Goal: Task Accomplishment & Management: Complete application form

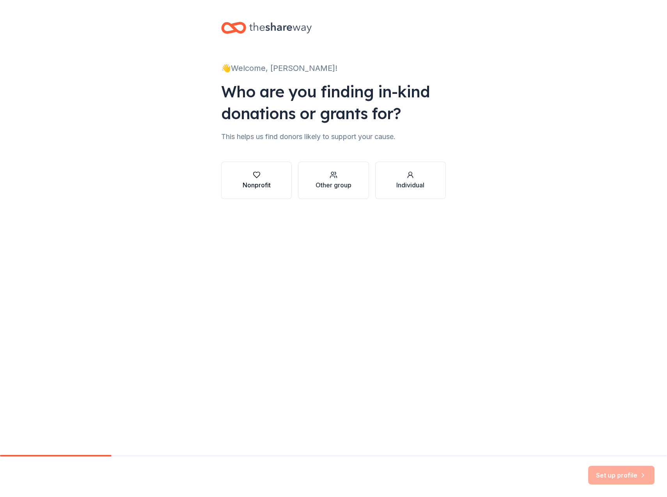
click at [269, 184] on div "Nonprofit" at bounding box center [256, 184] width 28 height 9
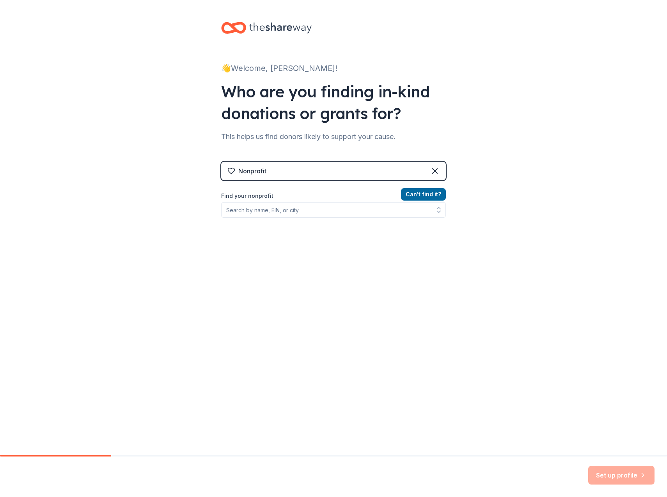
click at [378, 218] on div "Can ' t find it? Find your nonprofit" at bounding box center [333, 235] width 225 height 90
click at [379, 210] on input "Find your nonprofit" at bounding box center [333, 210] width 225 height 16
click at [330, 212] on input "Find your nonprofit" at bounding box center [333, 210] width 225 height 16
drag, startPoint x: 315, startPoint y: 208, endPoint x: 320, endPoint y: 203, distance: 6.9
click at [320, 203] on input "Find your nonprofit" at bounding box center [333, 210] width 225 height 16
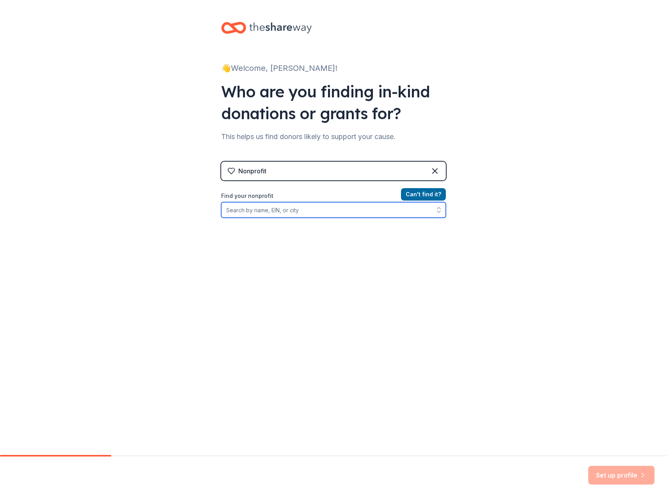
click at [303, 216] on input "Find your nonprofit" at bounding box center [333, 210] width 225 height 16
click at [307, 215] on input "Find your nonprofit" at bounding box center [333, 210] width 225 height 16
click at [301, 207] on input "Find your nonprofit" at bounding box center [333, 210] width 225 height 16
click at [292, 208] on input "Find your nonprofit" at bounding box center [333, 210] width 225 height 16
drag, startPoint x: 339, startPoint y: 214, endPoint x: 345, endPoint y: 213, distance: 6.3
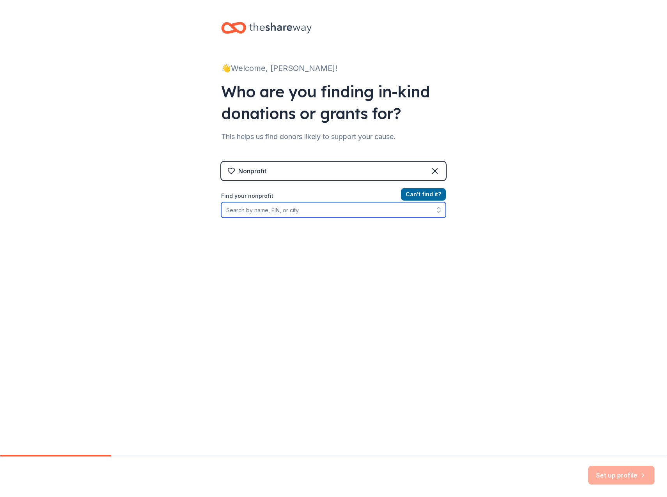
click at [339, 214] on input "Find your nonprofit" at bounding box center [333, 210] width 225 height 16
click at [279, 213] on input "Find your nonprofit" at bounding box center [333, 210] width 225 height 16
click at [325, 214] on input "Find your nonprofit" at bounding box center [333, 210] width 225 height 16
click at [285, 216] on input "Find your nonprofit" at bounding box center [333, 210] width 225 height 16
click at [318, 212] on input "Find your nonprofit" at bounding box center [333, 210] width 225 height 16
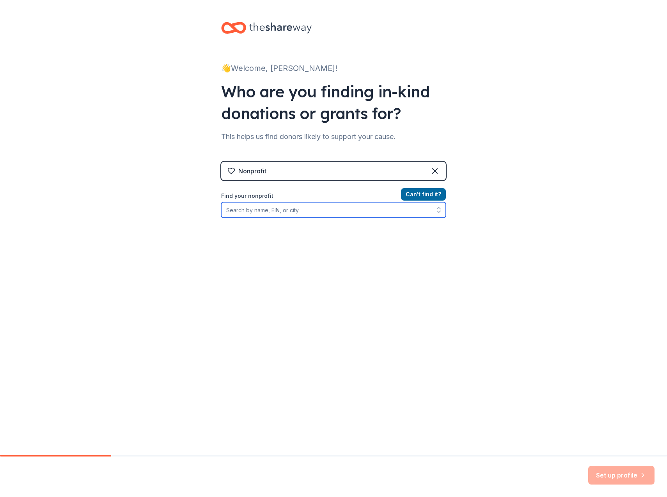
paste input "51-0206257"
type input "51-0206257"
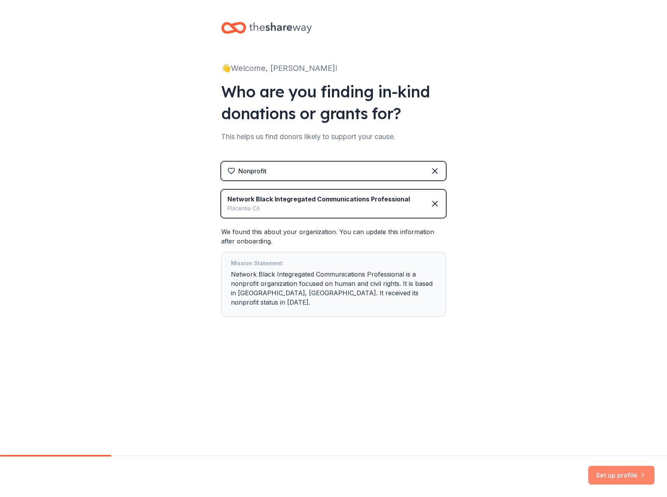
click at [613, 479] on button "Set up profile" at bounding box center [621, 475] width 66 height 19
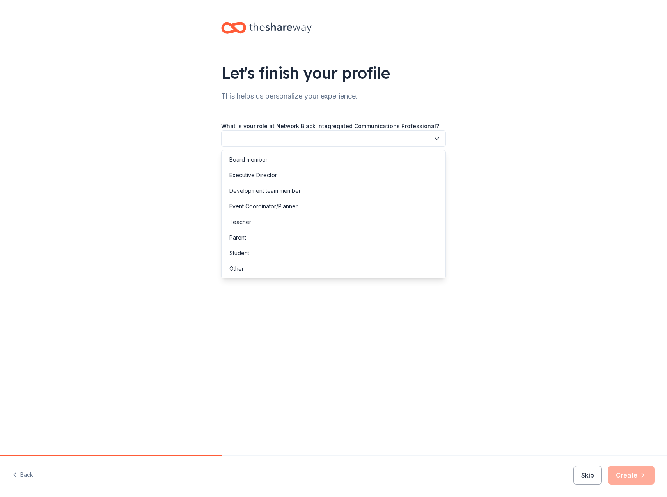
click at [394, 135] on button "button" at bounding box center [333, 139] width 225 height 16
click at [284, 156] on div "Board member" at bounding box center [333, 160] width 221 height 16
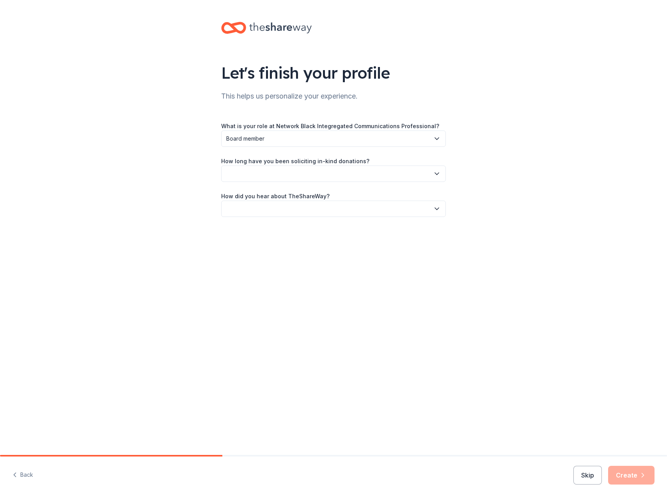
click at [421, 172] on button "button" at bounding box center [333, 174] width 225 height 16
click at [287, 216] on div "1 to 2 years" at bounding box center [333, 211] width 221 height 16
click at [430, 202] on button "button" at bounding box center [333, 209] width 225 height 16
click at [267, 290] on div "Other" at bounding box center [333, 293] width 221 height 16
click at [336, 249] on input "Please specify how you heard about us:" at bounding box center [333, 245] width 225 height 16
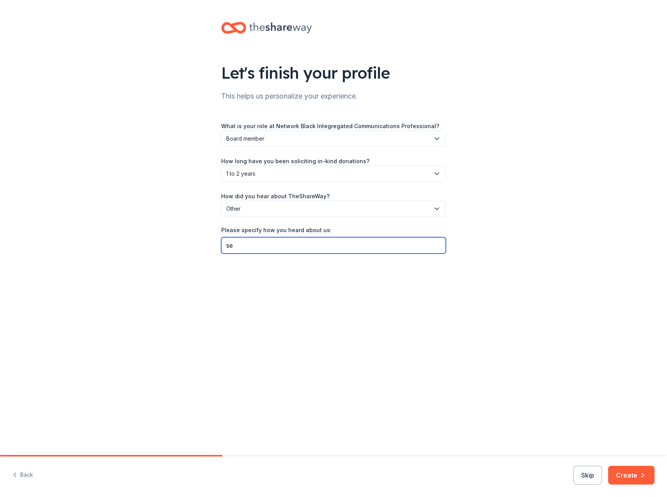
type input "s"
type input "google search"
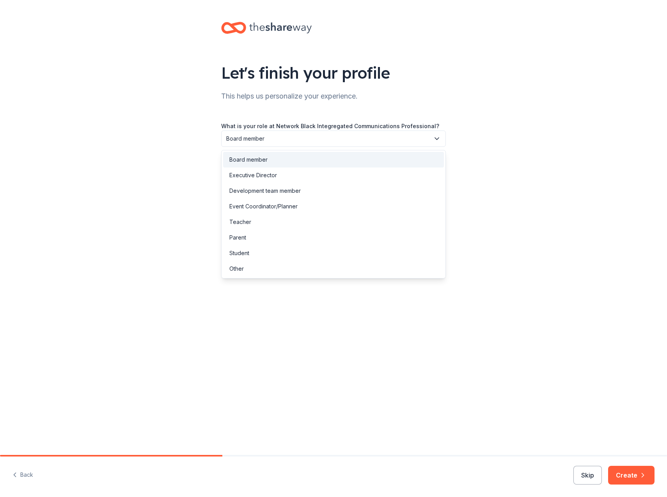
click at [350, 135] on span "Board member" at bounding box center [327, 138] width 203 height 9
click at [272, 265] on div "Other" at bounding box center [333, 269] width 221 height 16
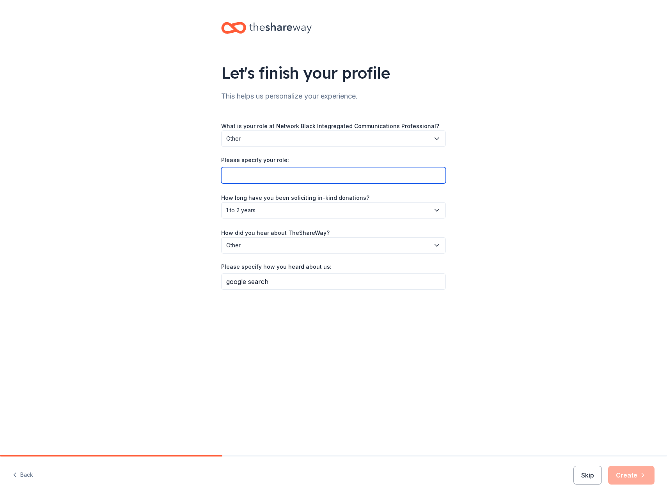
click at [298, 178] on input "Please specify your role:" at bounding box center [333, 175] width 225 height 16
click at [323, 138] on span "Other" at bounding box center [327, 138] width 203 height 9
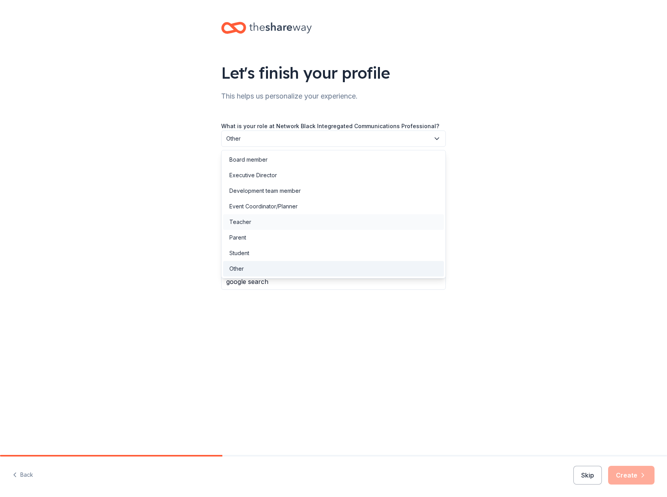
drag, startPoint x: 289, startPoint y: 267, endPoint x: 291, endPoint y: 222, distance: 44.9
click at [289, 265] on div "Other" at bounding box center [333, 269] width 221 height 16
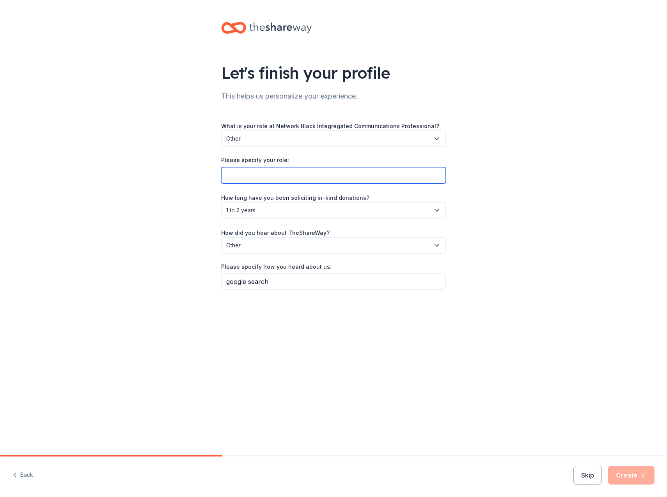
click at [283, 179] on input "Please specify your role:" at bounding box center [333, 175] width 225 height 16
type input "A"
type input "Metro Atlanta Chapter Board Member - Director of Hospitality"
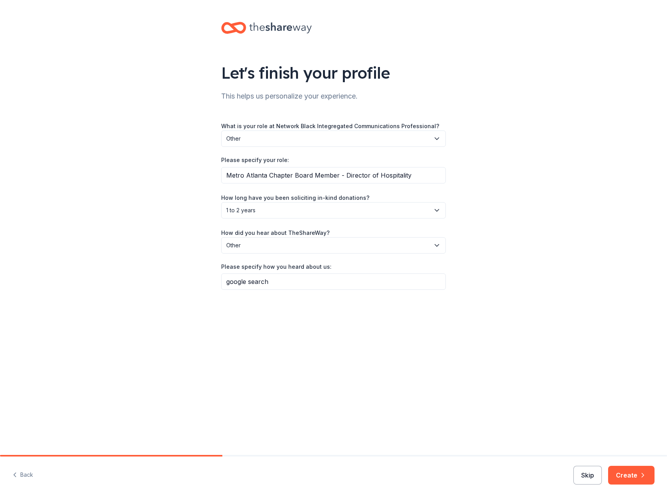
click at [587, 478] on button "Skip" at bounding box center [587, 475] width 28 height 19
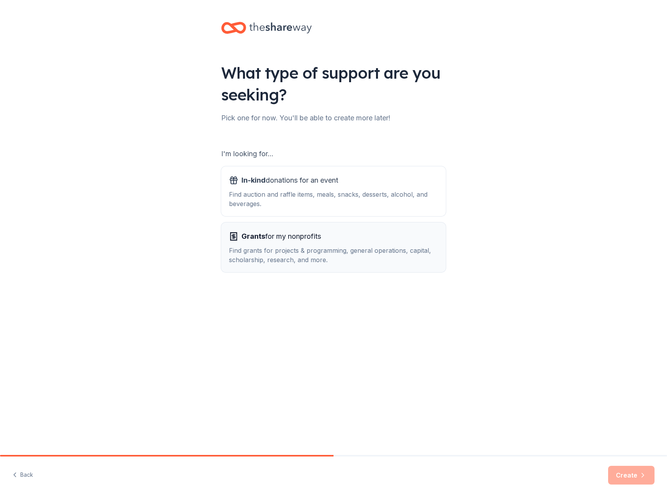
click at [332, 244] on div "Grants for my nonprofits Find grants for projects & programming, general operat…" at bounding box center [333, 247] width 209 height 34
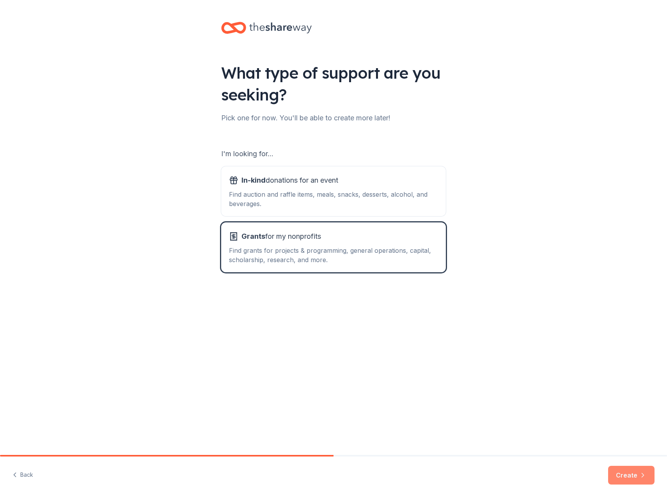
click at [621, 480] on button "Create" at bounding box center [631, 475] width 46 height 19
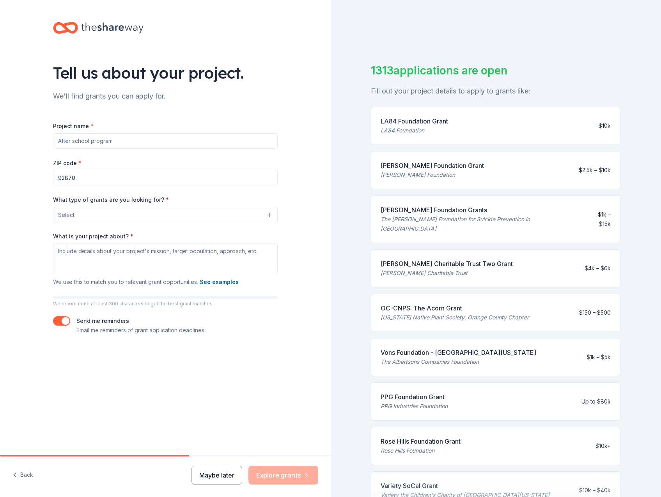
click at [211, 476] on button "Maybe later" at bounding box center [216, 475] width 51 height 19
click at [216, 472] on button "Maybe later" at bounding box center [216, 475] width 51 height 19
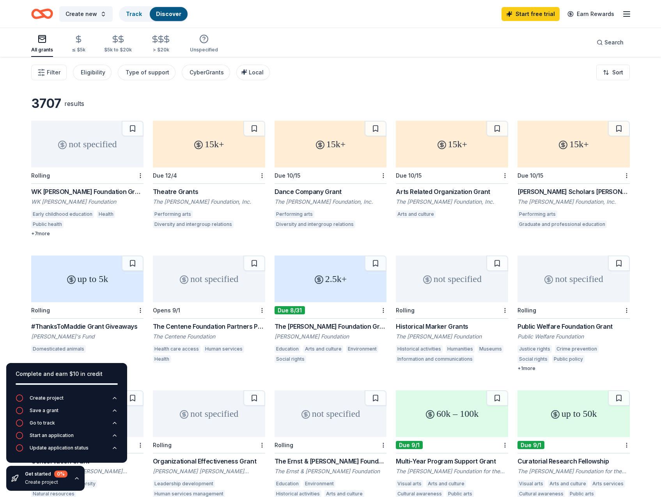
click at [625, 14] on line "button" at bounding box center [626, 14] width 6 height 0
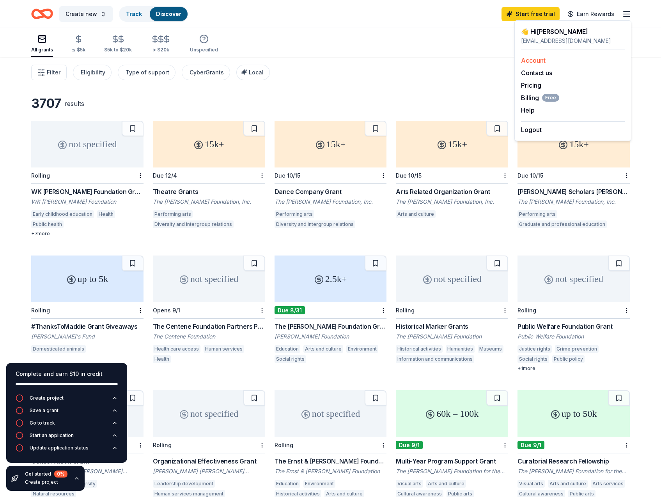
click at [535, 61] on link "Account" at bounding box center [533, 61] width 25 height 8
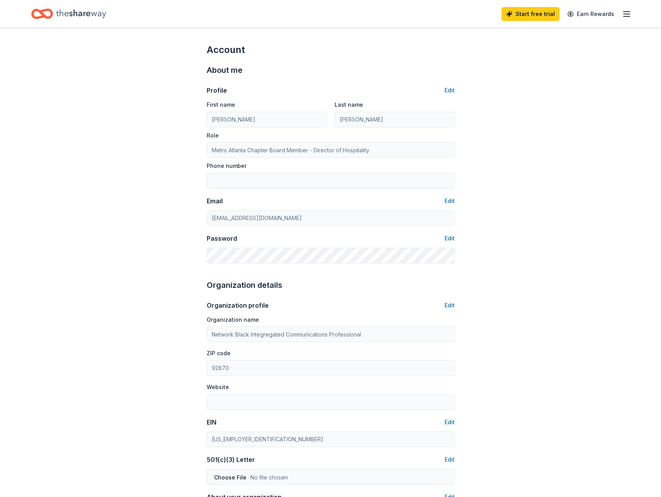
drag, startPoint x: 512, startPoint y: 159, endPoint x: 504, endPoint y: 157, distance: 8.3
click at [511, 158] on div "Account About me Profile Edit First name Jasmine Last name Coye Role Metro Atla…" at bounding box center [330, 376] width 661 height 696
click at [320, 200] on div "Email Edit" at bounding box center [331, 200] width 248 height 9
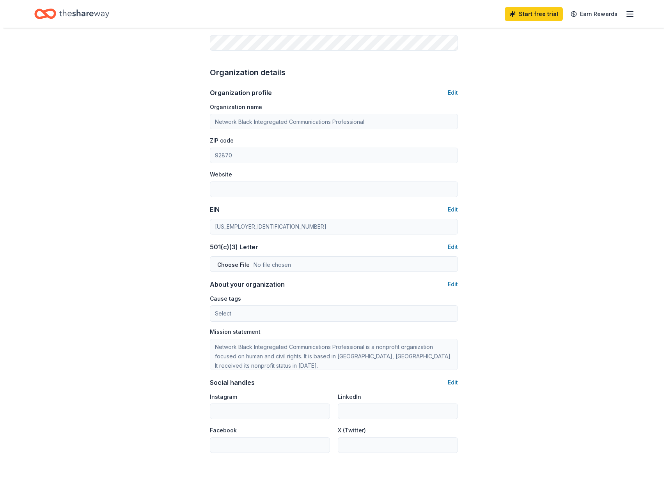
scroll to position [156, 0]
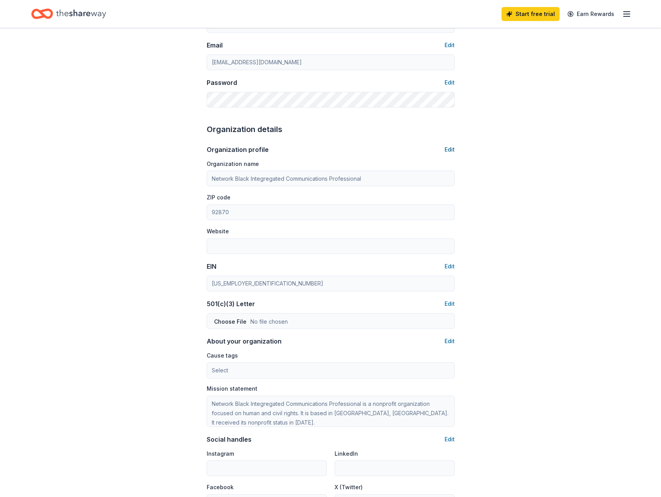
click at [451, 147] on button "Edit" at bounding box center [449, 149] width 10 height 9
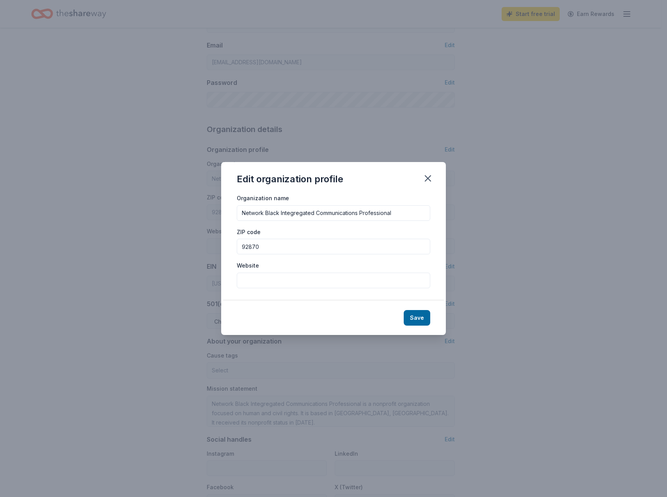
click at [398, 212] on input "Network Black Integregated Communications Professional" at bounding box center [333, 213] width 193 height 16
click at [267, 211] on input "Network Black Integregated Communications Professional -" at bounding box center [333, 213] width 193 height 16
click at [241, 210] on input "Network Black Integregated Communications Professional -" at bounding box center [333, 213] width 193 height 16
click at [413, 211] on input "Network Black Integregated Communications Professional -" at bounding box center [333, 213] width 193 height 16
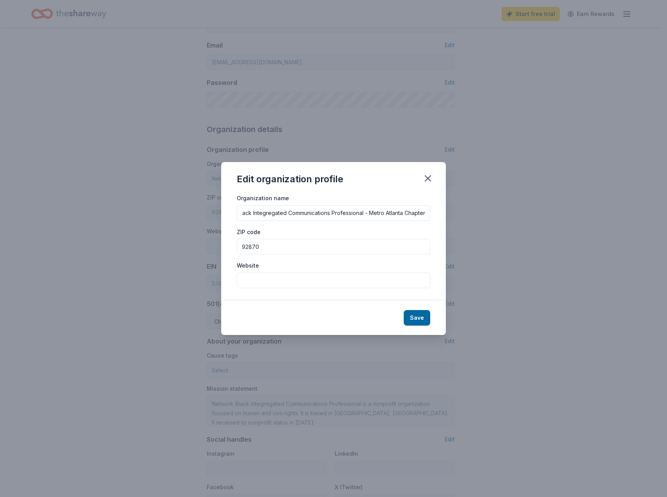
type input "Network Black Integregated Communications Professional - Metro Atlanta Chapter"
drag, startPoint x: 315, startPoint y: 250, endPoint x: 220, endPoint y: 251, distance: 94.7
click at [220, 251] on div "Edit organization profile Organization name Network Black Integregated Communic…" at bounding box center [333, 248] width 667 height 497
click at [291, 246] on input "92870" at bounding box center [333, 247] width 193 height 16
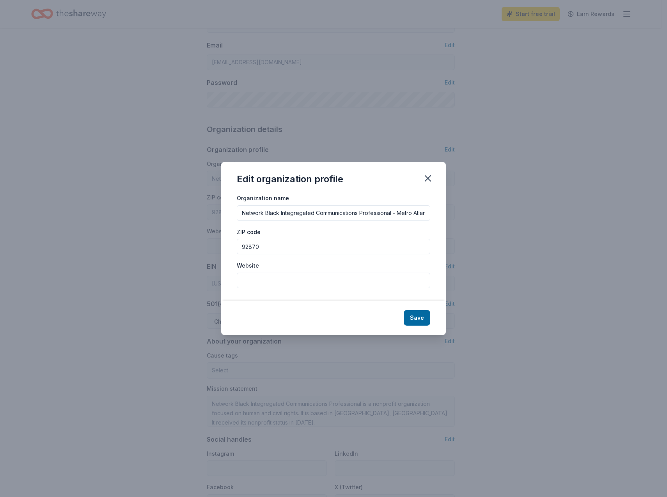
drag, startPoint x: 269, startPoint y: 242, endPoint x: 225, endPoint y: 235, distance: 45.4
click at [225, 235] on div "Organization name Network Black Integregated Communications Professional - Metr…" at bounding box center [333, 247] width 225 height 108
click at [267, 249] on input "3112" at bounding box center [333, 247] width 193 height 16
click at [270, 247] on input "311" at bounding box center [333, 247] width 193 height 16
type input "31126"
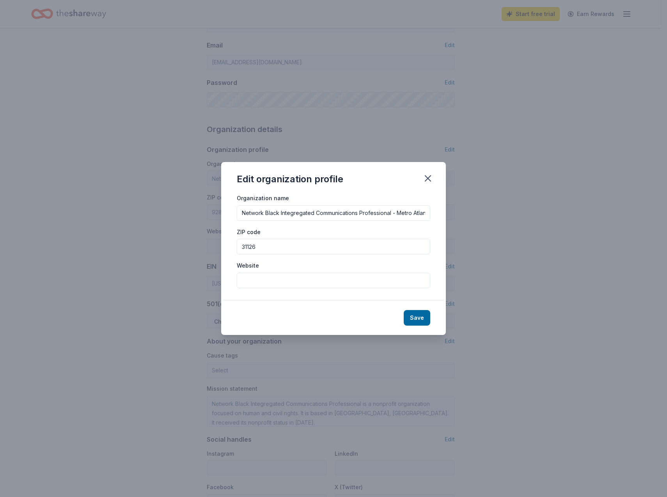
click at [246, 278] on input "Website" at bounding box center [333, 281] width 193 height 16
paste input "[URL][DOMAIN_NAME]"
type input "[URL][DOMAIN_NAME]"
click at [419, 320] on button "Save" at bounding box center [416, 318] width 27 height 16
type input "Network Black Integregated Communications Professional - Metro Atlanta Chapter"
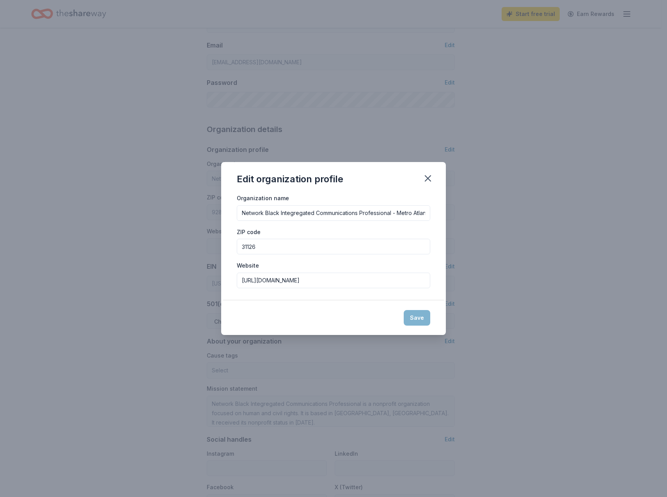
type input "31126"
type input "https://www.thenetworkmetroatlanta.org/"
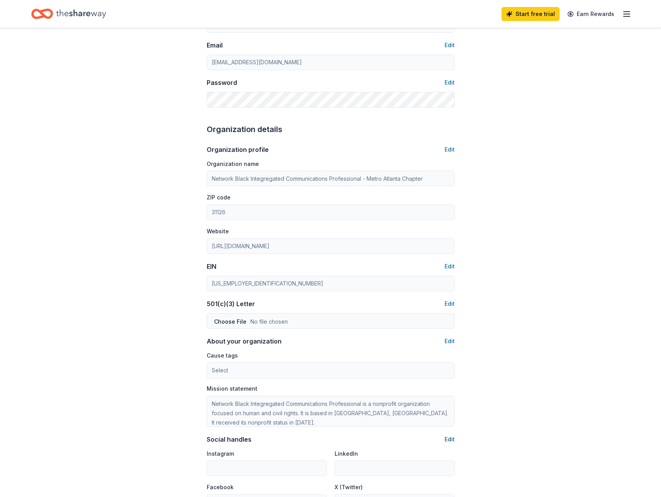
click at [452, 438] on button "Edit" at bounding box center [449, 439] width 10 height 9
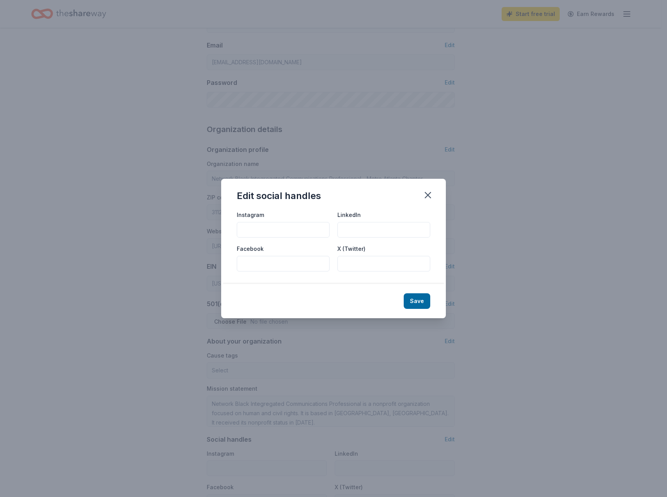
click at [296, 231] on input "Instagram" at bounding box center [283, 230] width 93 height 16
click at [392, 234] on input "LinkedIn" at bounding box center [383, 230] width 93 height 16
paste input "https://www.linkedin.com/company/the-network-metro-atlanta/posts/?feedView=all"
type input "https://www.linkedin.com/company/the-network-metro-atlanta/posts/?feedView=all"
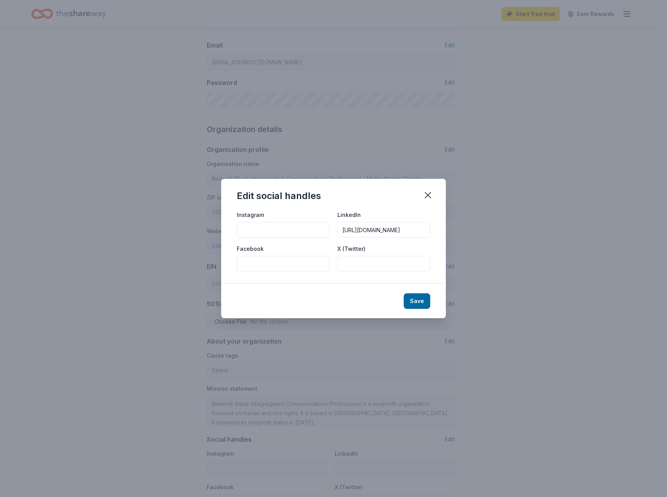
scroll to position [0, 134]
drag, startPoint x: 342, startPoint y: 229, endPoint x: 456, endPoint y: 235, distance: 114.4
click at [456, 235] on div "Edit social handles Instagram LinkedIn https://www.linkedin.com/company/the-net…" at bounding box center [333, 248] width 667 height 497
paste input "https://www.linkedin.com/company/the-network-metro-atlanta/"
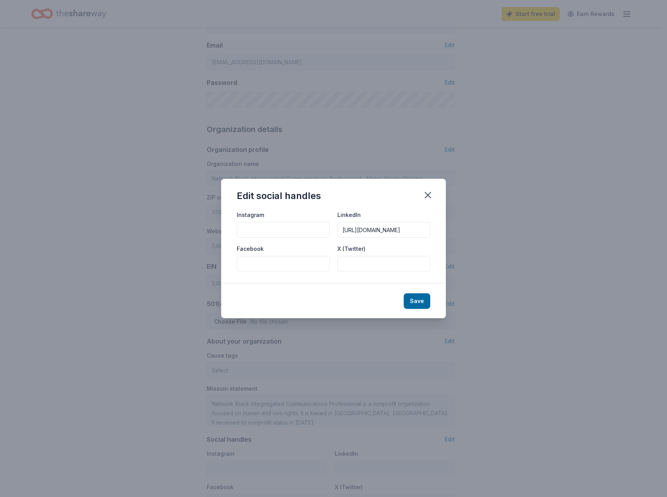
scroll to position [0, 81]
type input "https://www.linkedin.com/company/the-network-metro-atlanta/"
click at [295, 230] on input "Instagram" at bounding box center [283, 230] width 93 height 16
click at [278, 230] on input "Instagram" at bounding box center [283, 230] width 93 height 16
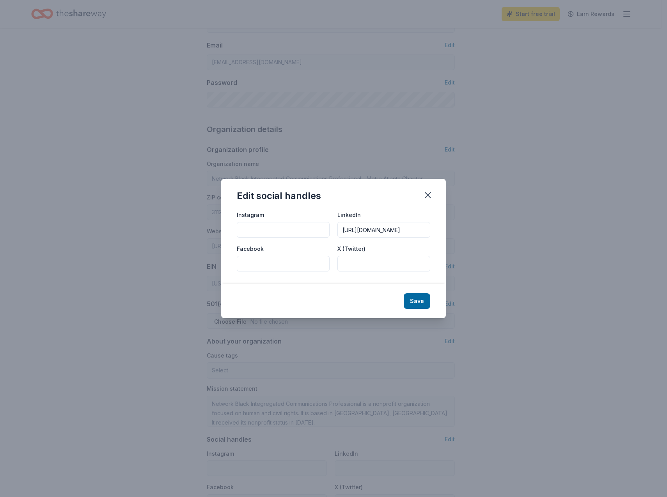
paste input "https://www.instagram.com/TheNETwork_ATL"
type input "https://www.instagram.com/TheNETwork_ATL"
click at [368, 258] on input "X (Twitter)" at bounding box center [383, 264] width 93 height 16
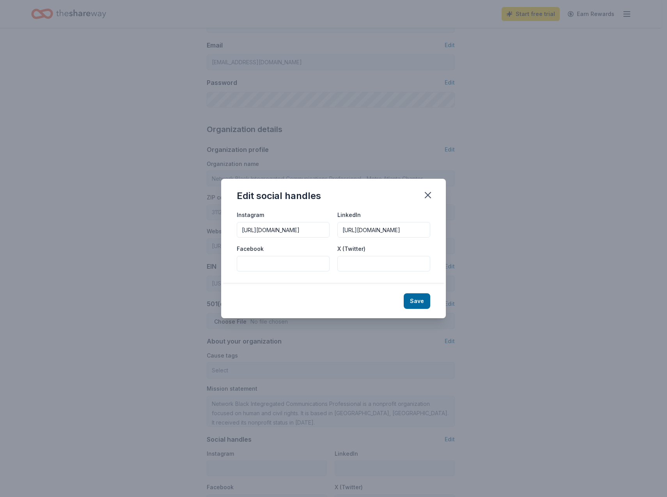
paste input "https://www.twitter.com/TheNETwork_ATL"
type input "https://www.twitter.com/TheNETwork_ATL"
click at [418, 303] on button "Save" at bounding box center [416, 302] width 27 height 16
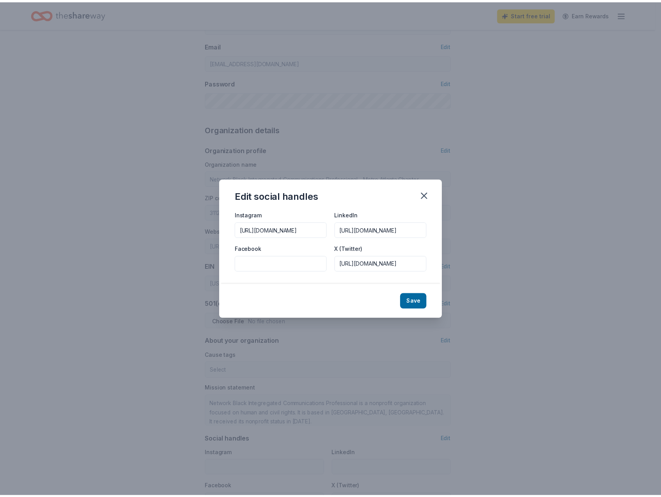
scroll to position [0, 0]
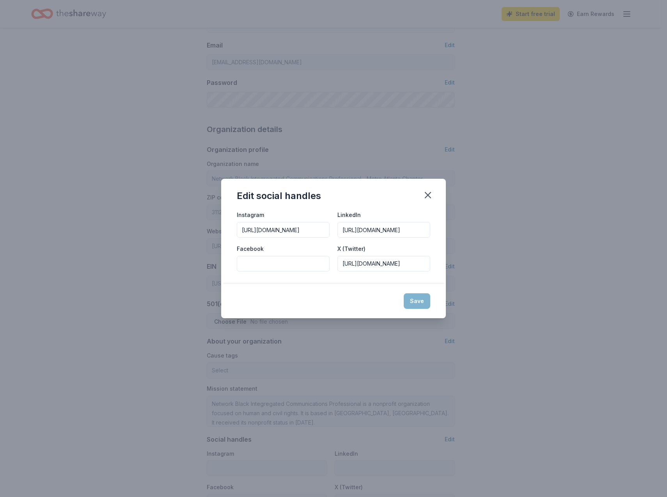
type input "https://www.instagram.com/TheNETwork_ATL"
type input "https://www.linkedin.com/company/the-network-metro-atlanta/"
type input "https://www.twitter.com/TheNETwork_ATL"
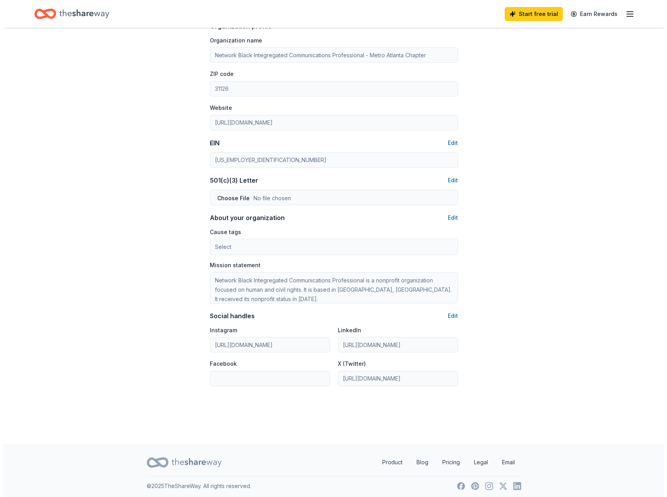
scroll to position [283, 0]
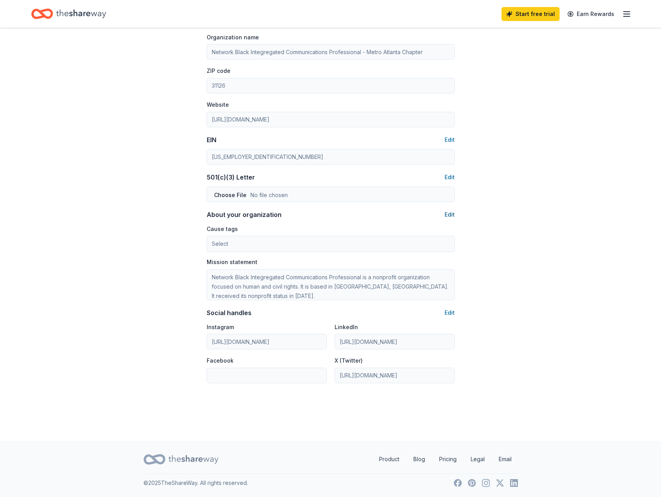
click at [450, 212] on button "Edit" at bounding box center [449, 214] width 10 height 9
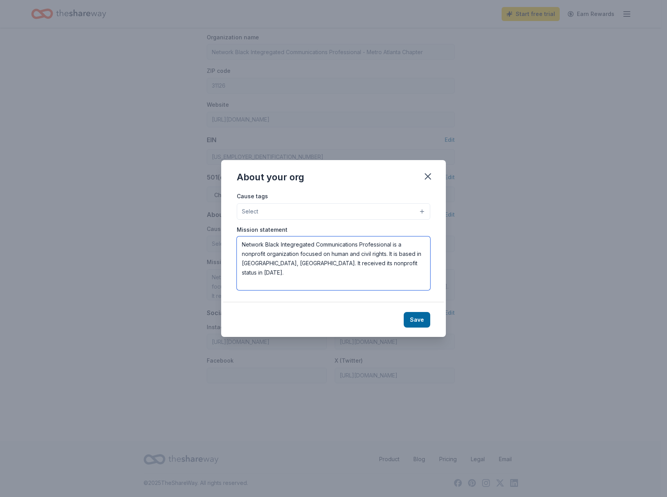
drag, startPoint x: 368, startPoint y: 264, endPoint x: 203, endPoint y: 239, distance: 166.5
click at [203, 239] on div "About your org Cause tags Select Mission statement Network Black Integregated C…" at bounding box center [333, 248] width 667 height 497
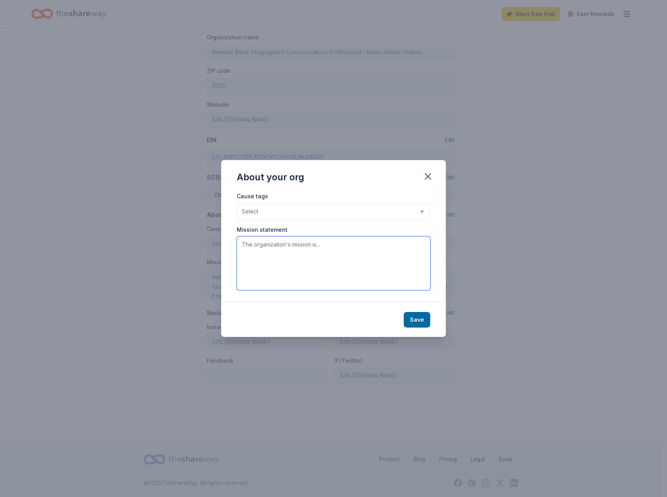
click at [253, 253] on textarea at bounding box center [333, 264] width 193 height 54
paste textarea "The NETwork Black Integrated Communications Professionals (BICP) was establishe…"
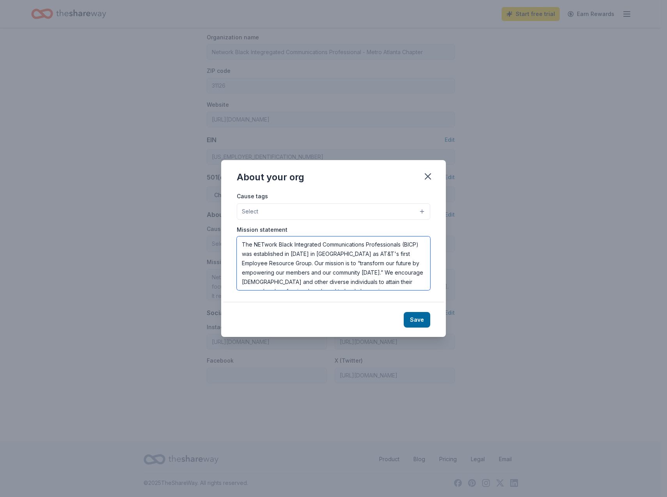
scroll to position [14, 0]
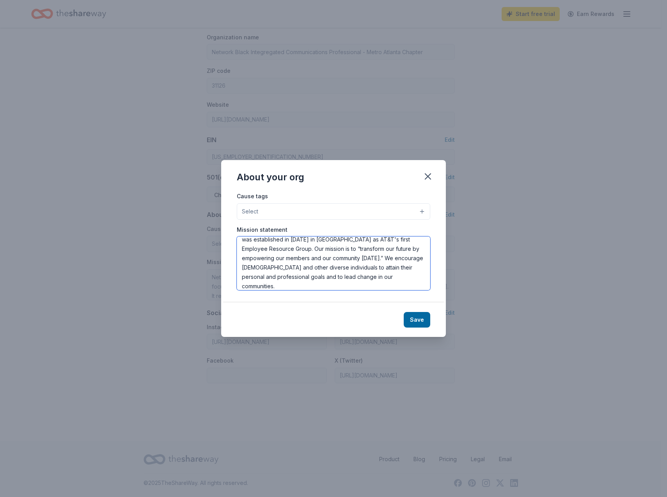
type textarea "The NETwork Black Integrated Communications Professionals (BICP) was establishe…"
click at [424, 212] on div "Cause tags Select Animals Art & Culture Children Disaster Relief Education Envi…" at bounding box center [333, 246] width 225 height 111
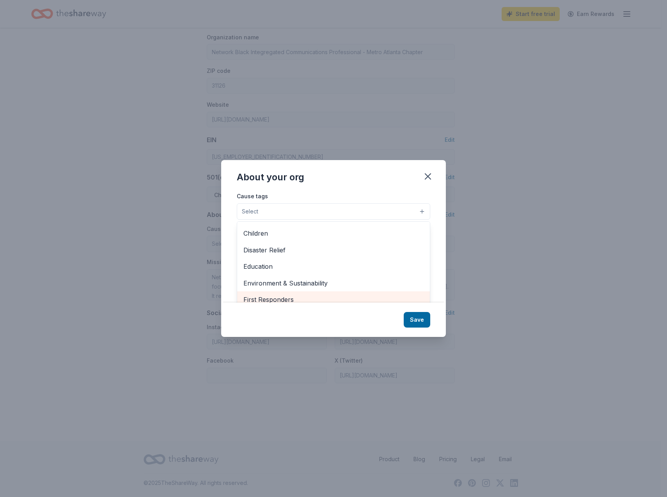
scroll to position [30, 0]
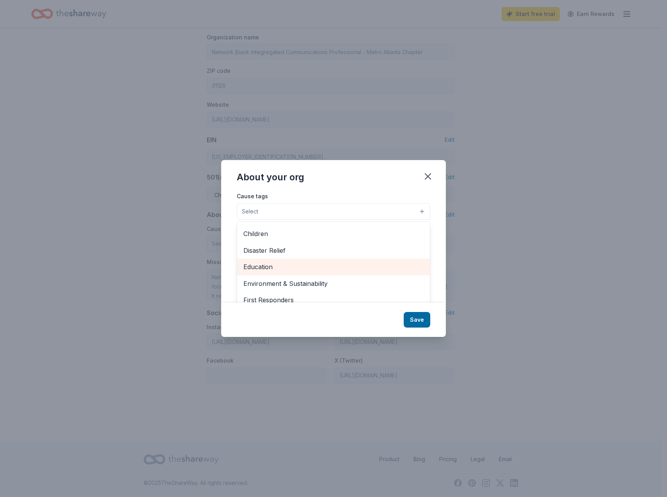
click at [278, 265] on span "Education" at bounding box center [333, 267] width 180 height 10
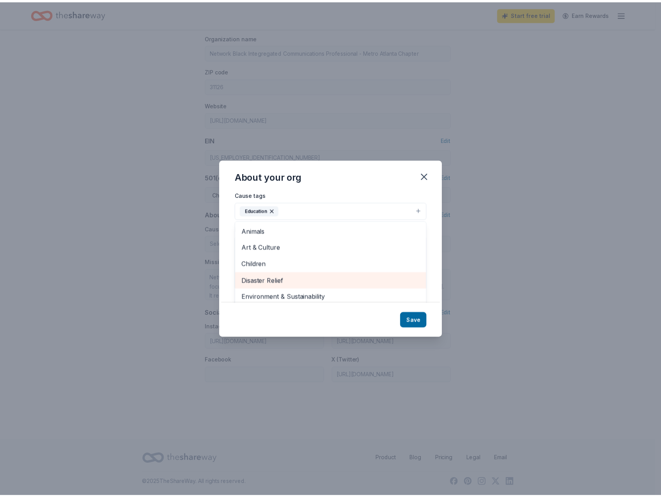
scroll to position [0, 0]
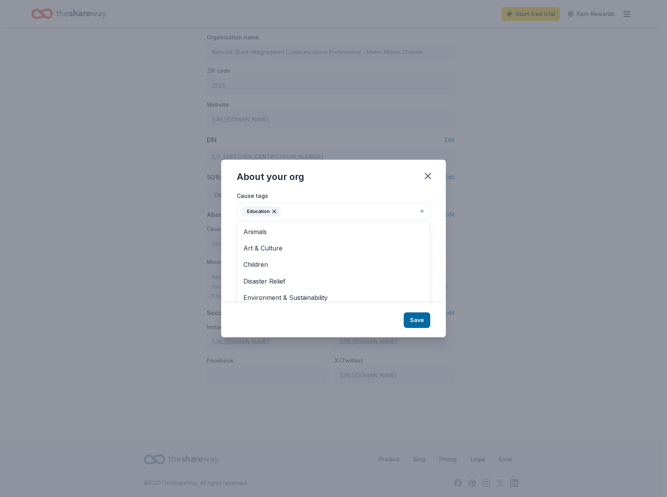
click at [499, 240] on div "About your org Cause tags Education Animals Art & Culture Children Disaster Rel…" at bounding box center [333, 248] width 667 height 497
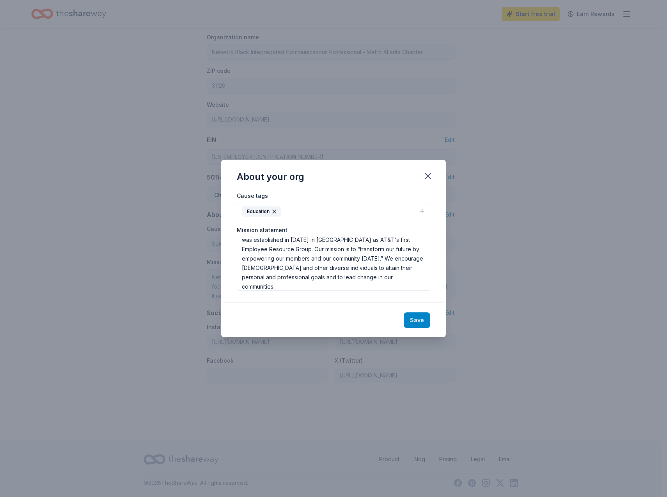
click at [415, 321] on button "Save" at bounding box center [416, 321] width 27 height 16
type textarea "The NETwork Black Integrated Communications Professionals (BICP) was establishe…"
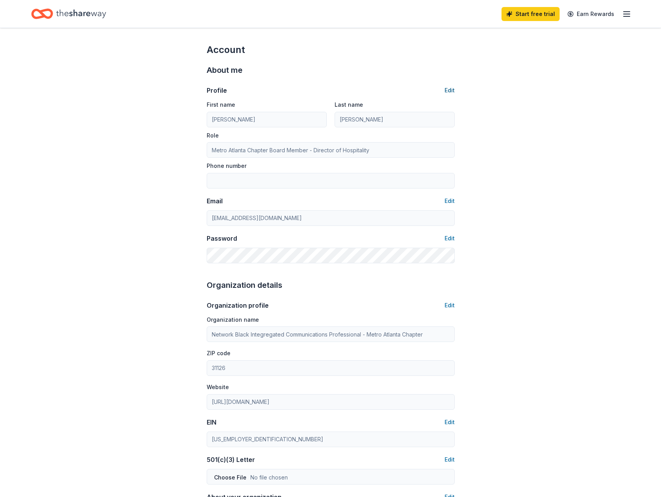
click at [447, 92] on button "Edit" at bounding box center [449, 90] width 10 height 9
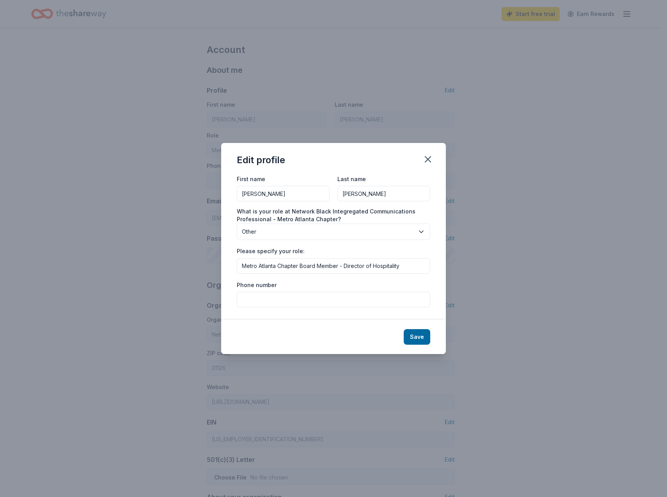
drag, startPoint x: 342, startPoint y: 268, endPoint x: 185, endPoint y: 283, distance: 157.4
click at [200, 276] on div "Edit profile First name Jasmine Last name Coye What is your role at Network Bla…" at bounding box center [333, 248] width 667 height 497
click at [311, 269] on input "Director of Hospitality" at bounding box center [333, 266] width 193 height 16
type input "Director of Hospitality & Events"
click at [425, 334] on button "Save" at bounding box center [416, 337] width 27 height 16
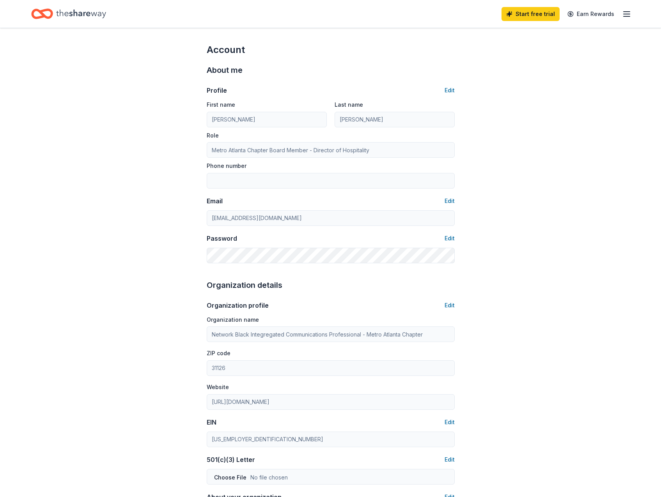
type input "Director of Hospitality & Events"
click at [71, 16] on icon "Home" at bounding box center [81, 13] width 50 height 9
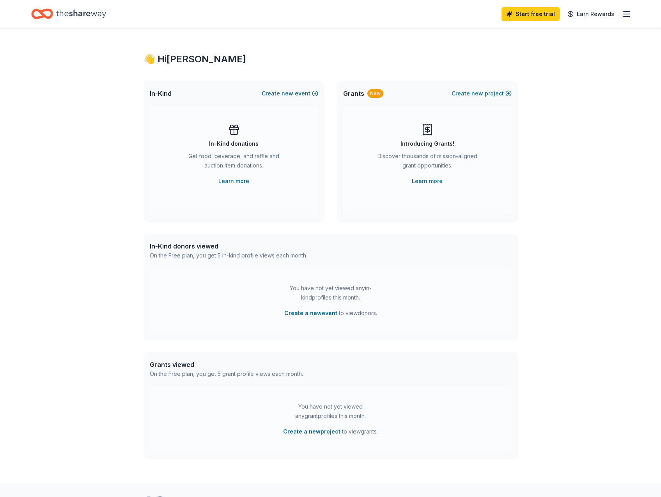
click at [307, 94] on button "Create new event" at bounding box center [290, 93] width 57 height 9
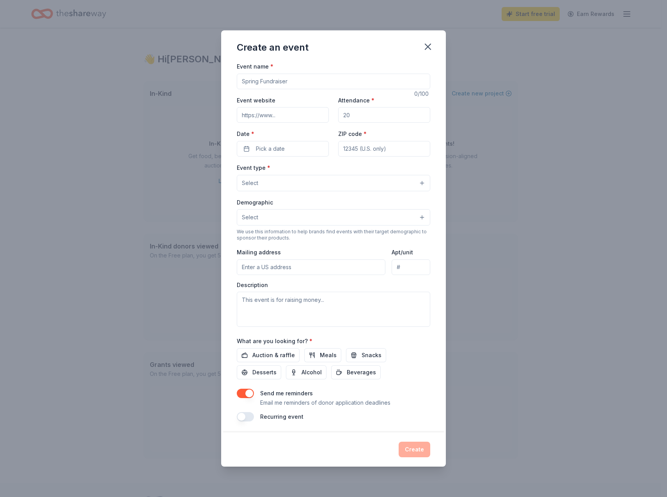
click at [303, 78] on input "Event name *" at bounding box center [333, 82] width 193 height 16
click at [294, 151] on button "Pick a date" at bounding box center [283, 149] width 92 height 16
click at [327, 165] on button "Go to next month" at bounding box center [323, 169] width 11 height 11
click at [326, 249] on button "27" at bounding box center [323, 250] width 14 height 14
click at [363, 147] on input "ZIP code *" at bounding box center [384, 149] width 92 height 16
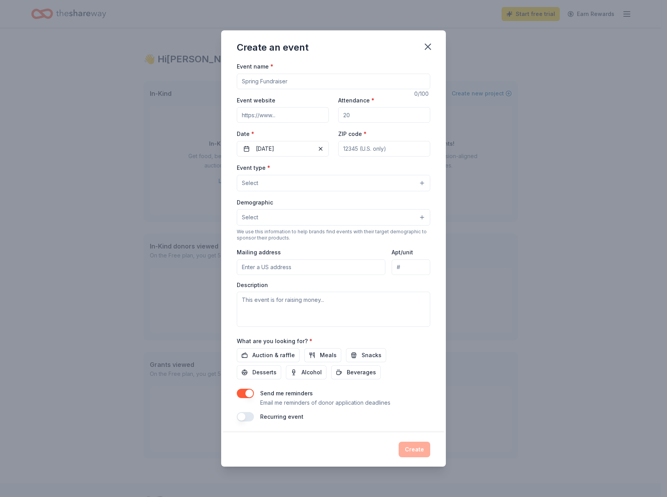
click at [352, 116] on input "Attendance *" at bounding box center [384, 115] width 92 height 16
type input "200"
click at [281, 118] on input "Event website" at bounding box center [283, 115] width 92 height 16
paste input "https://www.thenetworkmetroatlanta.org/"
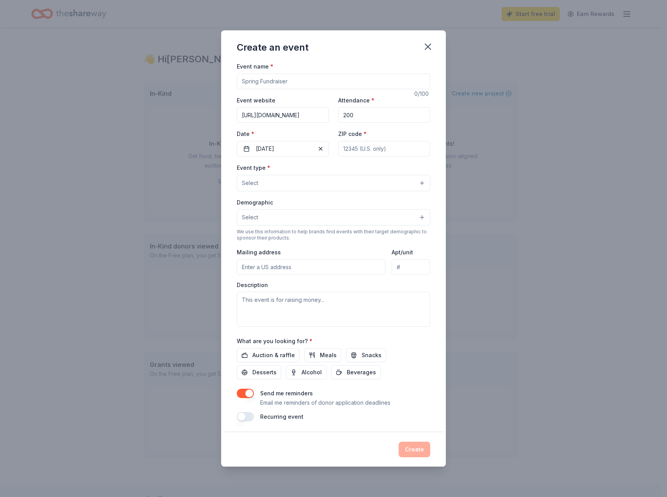
type input "https://www.thenetworkmetroatlanta.org/"
click at [328, 188] on button "Select" at bounding box center [333, 183] width 193 height 16
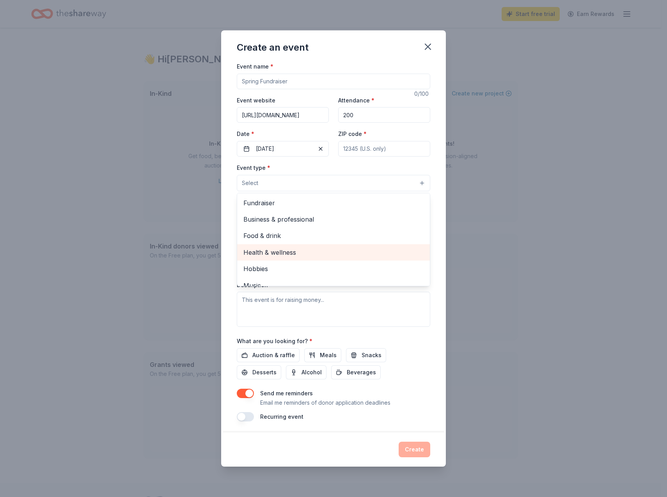
click at [304, 251] on span "Health & wellness" at bounding box center [333, 253] width 180 height 10
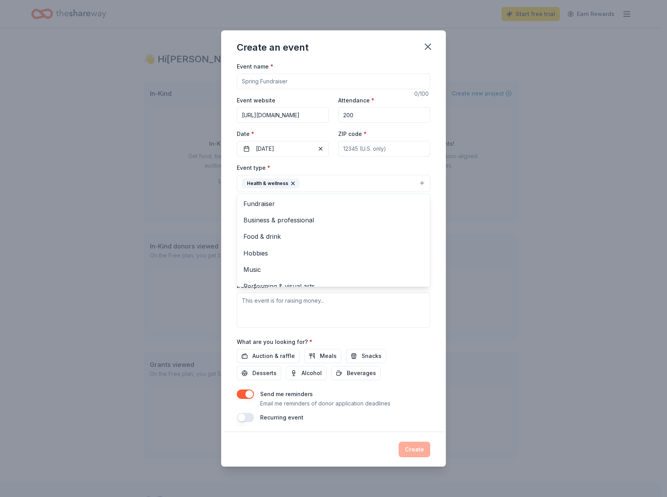
drag, startPoint x: 506, startPoint y: 240, endPoint x: 482, endPoint y: 233, distance: 24.7
click at [503, 240] on div "Create an event Event name * 0 /100 Event website https://www.thenetworkmetroat…" at bounding box center [333, 248] width 667 height 497
click at [292, 224] on button "Select" at bounding box center [333, 218] width 193 height 16
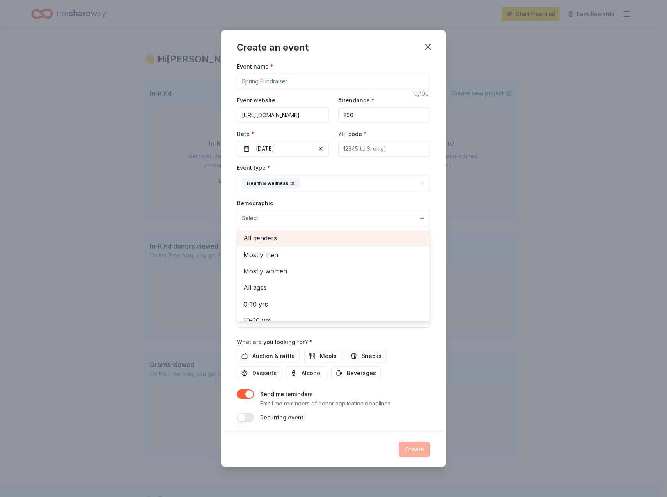
click at [336, 240] on span "All genders" at bounding box center [333, 238] width 180 height 10
click at [548, 250] on div "Create an event Event name * 0 /100 Event website https://www.thenetworkmetroat…" at bounding box center [333, 248] width 667 height 497
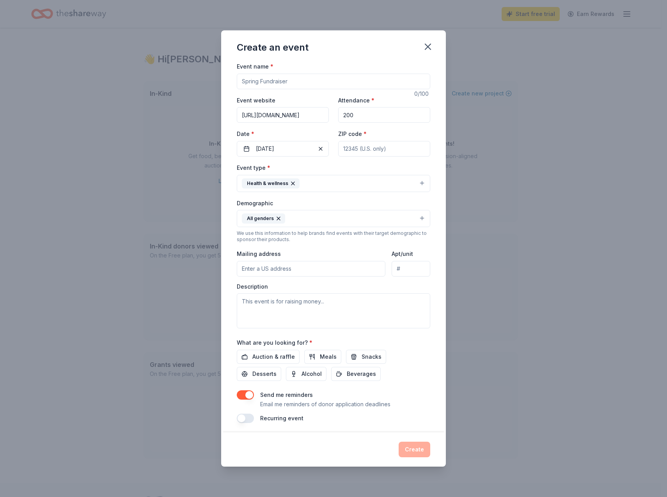
click at [340, 272] on input "Mailing address" at bounding box center [311, 269] width 149 height 16
type input "PO BOX 19125"
click at [327, 306] on textarea at bounding box center [333, 311] width 193 height 35
click at [332, 309] on textarea at bounding box center [333, 311] width 193 height 35
click at [280, 361] on span "Auction & raffle" at bounding box center [273, 356] width 42 height 9
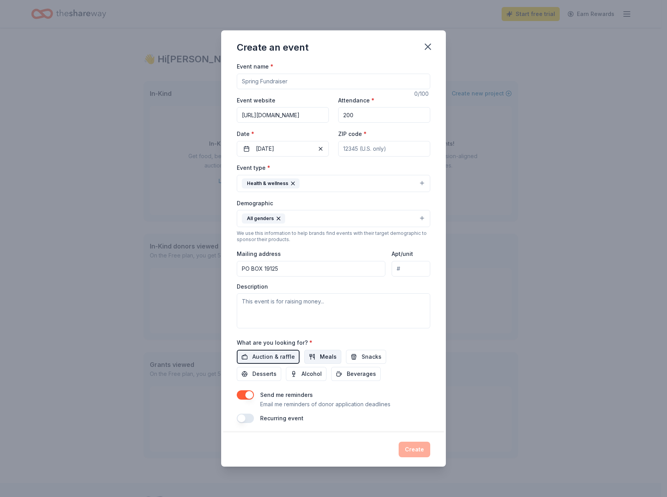
click at [317, 360] on button "Meals" at bounding box center [322, 357] width 37 height 14
click at [374, 357] on span "Snacks" at bounding box center [371, 356] width 20 height 9
click at [361, 368] on button "Beverages" at bounding box center [356, 374] width 50 height 14
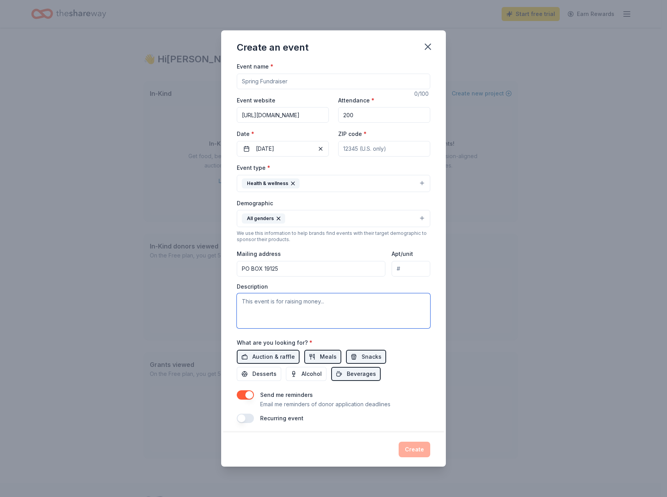
click at [346, 303] on textarea at bounding box center [333, 311] width 193 height 35
click at [301, 307] on textarea at bounding box center [333, 311] width 193 height 35
paste textarea "Your contributions empower our organization to enhance local STEAM awareness. T…"
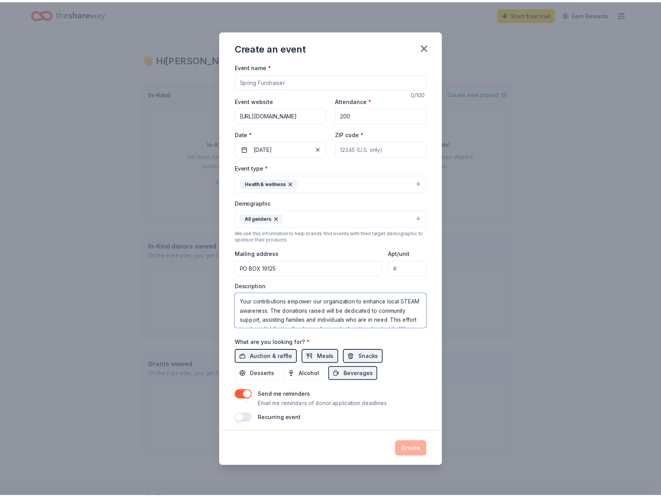
scroll to position [33, 0]
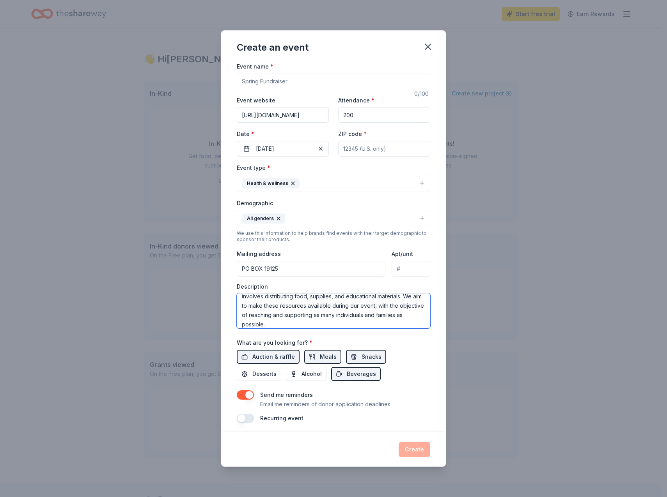
type textarea "Your contributions empower our organization to enhance local STEAM awareness. T…"
click at [297, 268] on input "PO BOX 19125" at bounding box center [311, 269] width 149 height 16
drag, startPoint x: 326, startPoint y: 272, endPoint x: 332, endPoint y: 269, distance: 6.6
click at [326, 272] on input "PO BOX 19125" at bounding box center [311, 269] width 149 height 16
click at [472, 264] on div "Create an event Event name * 0 /100 Event website https://www.thenetworkmetroat…" at bounding box center [333, 248] width 667 height 497
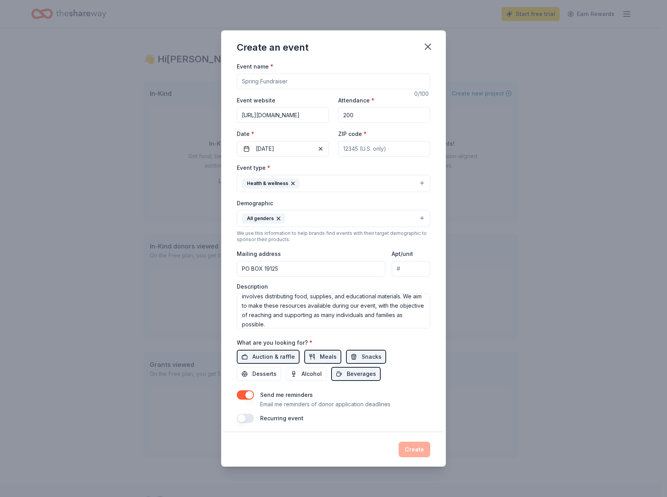
click at [374, 149] on input "ZIP code *" at bounding box center [384, 149] width 92 height 16
click at [407, 126] on div "Event website https://www.thenetworkmetroatlanta.org/ Attendance * 200 Date * 0…" at bounding box center [333, 126] width 193 height 61
click at [366, 149] on input "ZIP code *" at bounding box center [384, 149] width 92 height 16
click at [287, 84] on input "Event name *" at bounding box center [333, 82] width 193 height 16
type input "eSTEAM Fair"
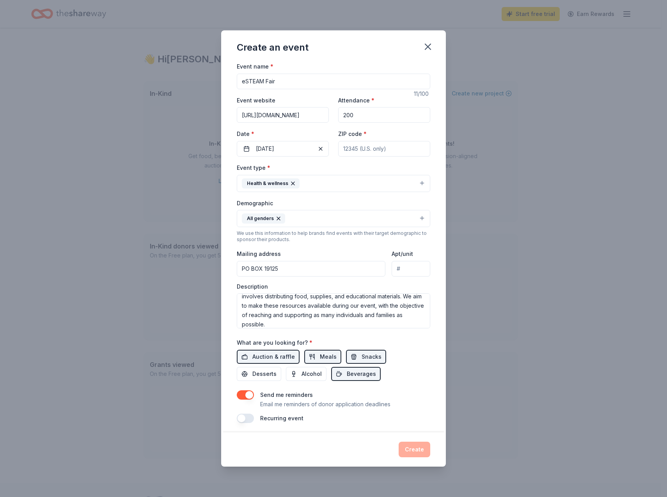
click at [324, 266] on input "PO BOX 19125" at bounding box center [311, 269] width 149 height 16
click at [315, 271] on input "PO BOX 19125" at bounding box center [311, 269] width 149 height 16
drag, startPoint x: 299, startPoint y: 267, endPoint x: 220, endPoint y: 276, distance: 79.3
click at [216, 265] on div "Create an event Event name * eSTEAM Fair 11 /100 Event website https://www.then…" at bounding box center [333, 248] width 667 height 497
paste input "PO BOX 19125 ATLANTA GA 31126-1125"
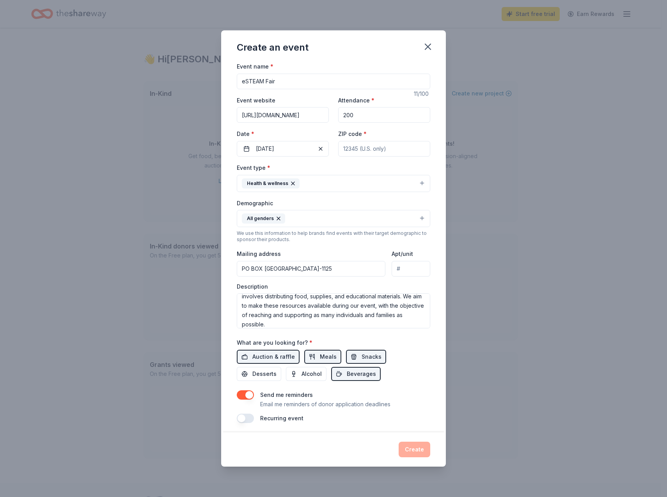
type input "PO BOX 19125 ATLANTA GA 31126-1125"
click at [388, 332] on div "Event name * eSTEAM Fair 11 /100 Event website https://www.thenetworkmetroatlan…" at bounding box center [333, 243] width 193 height 362
click at [378, 149] on input "ZIP code *" at bounding box center [384, 149] width 92 height 16
type input "30313"
click at [417, 450] on button "Create" at bounding box center [414, 450] width 32 height 16
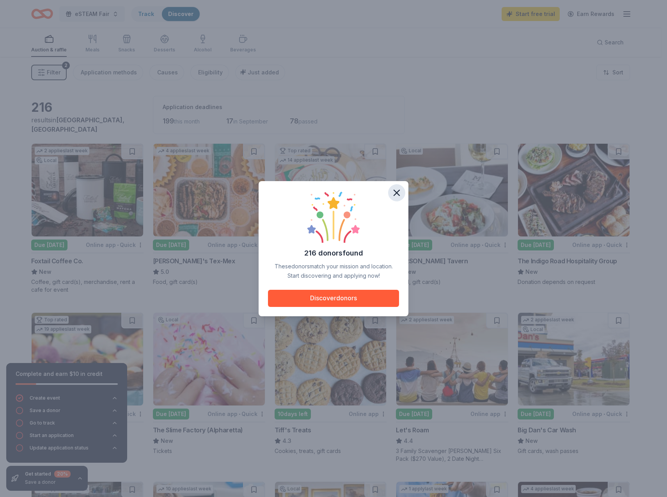
click at [394, 195] on icon "button" at bounding box center [396, 192] width 5 height 5
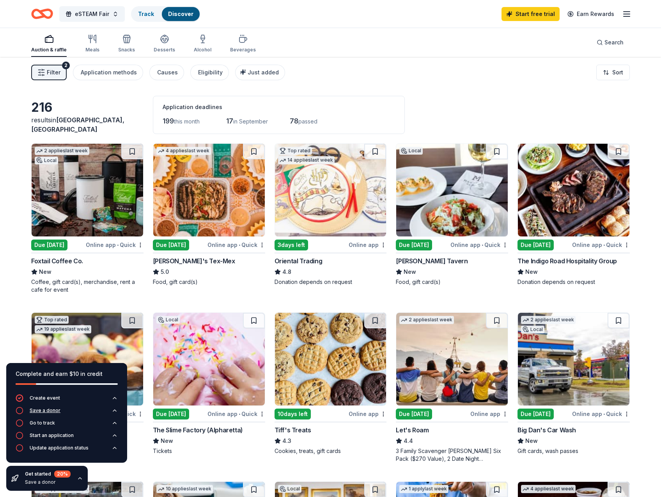
click at [72, 413] on button "Save a donor" at bounding box center [67, 413] width 102 height 12
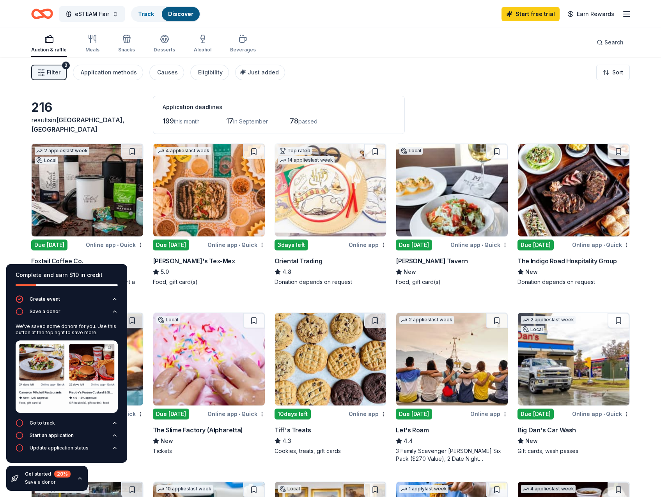
click at [471, 113] on div "216 results in Atlanta, GA Application deadlines 199 this month 17 in September…" at bounding box center [330, 115] width 598 height 38
click at [374, 322] on button at bounding box center [375, 321] width 22 height 16
click at [313, 416] on div "10 days left" at bounding box center [310, 414] width 73 height 10
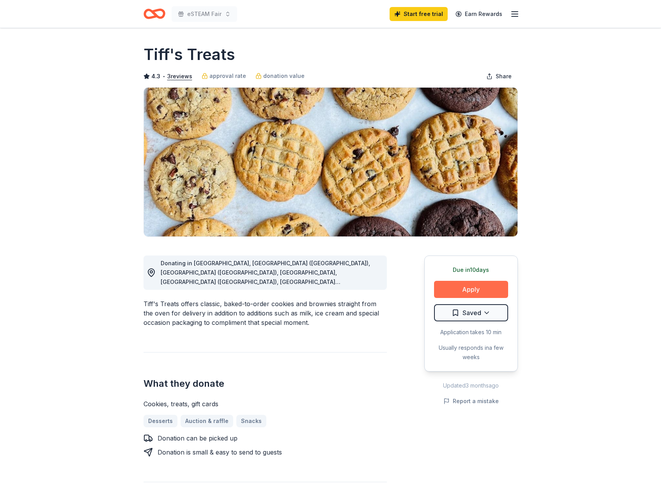
click at [465, 287] on button "Apply" at bounding box center [471, 289] width 74 height 17
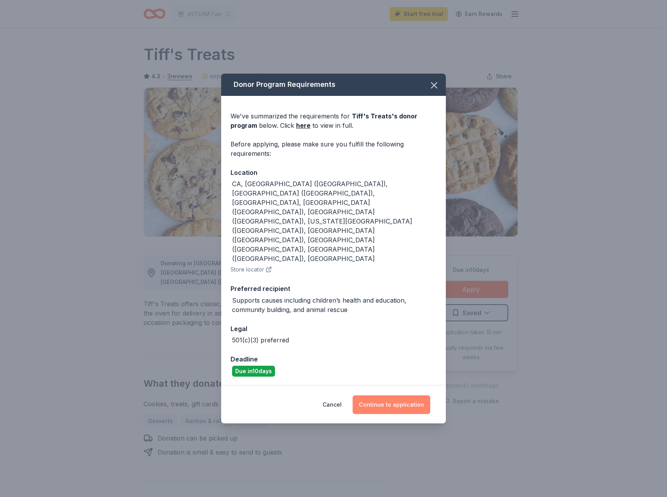
click at [391, 396] on button "Continue to application" at bounding box center [391, 405] width 78 height 19
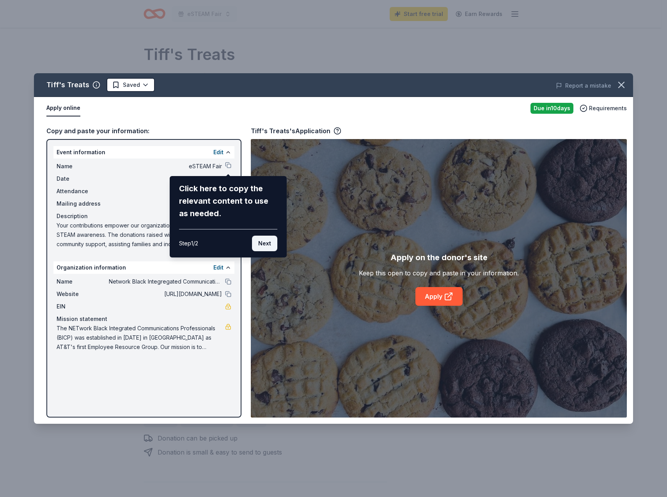
click at [264, 242] on button "Next" at bounding box center [264, 244] width 25 height 16
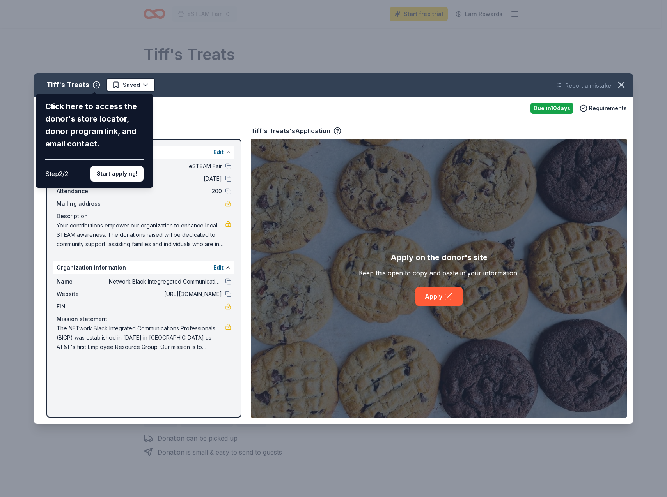
click at [101, 171] on button "Start applying!" at bounding box center [116, 174] width 53 height 16
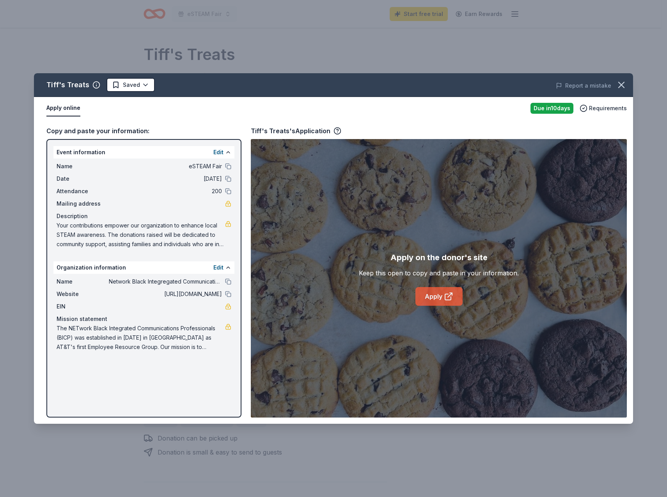
click at [437, 300] on link "Apply" at bounding box center [438, 296] width 47 height 19
click at [621, 84] on icon "button" at bounding box center [620, 85] width 11 height 11
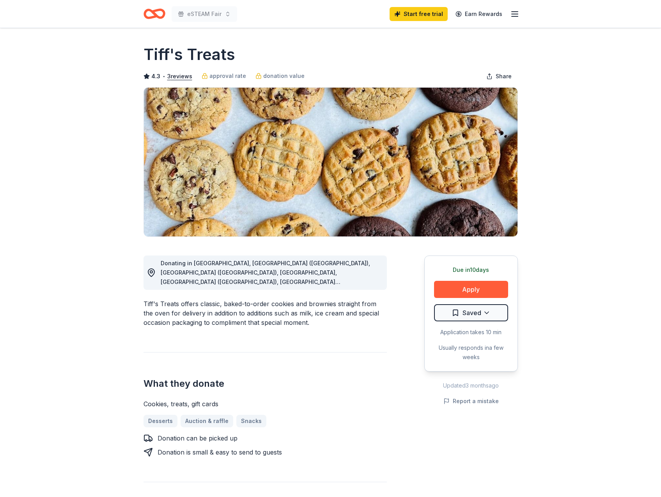
click at [158, 16] on icon "Home" at bounding box center [158, 14] width 12 height 8
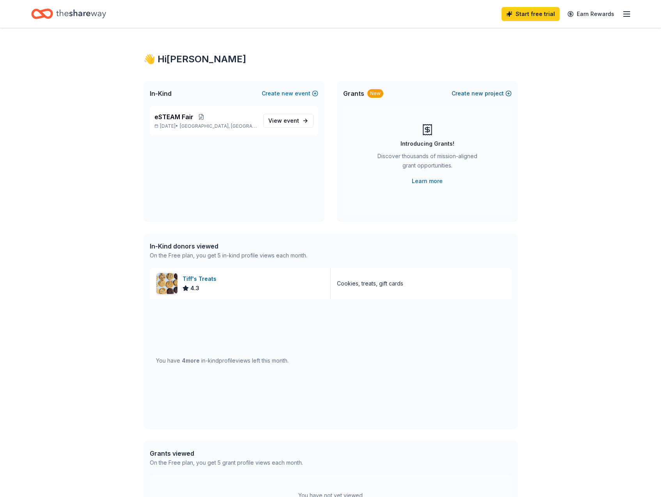
click at [499, 91] on button "Create new project" at bounding box center [481, 93] width 60 height 9
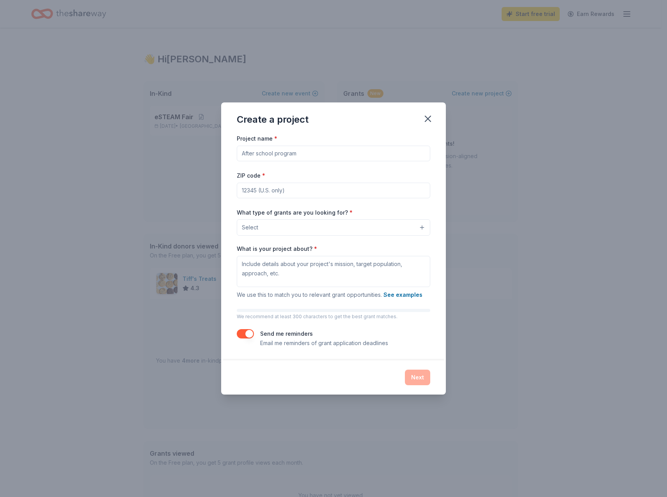
click at [315, 159] on input "Project name *" at bounding box center [333, 154] width 193 height 16
type input "eSTEAM Fair"
click at [250, 193] on input "ZIP code *" at bounding box center [333, 191] width 193 height 16
click at [350, 191] on input "ZIP code *" at bounding box center [333, 191] width 193 height 16
click at [283, 193] on input "ZIP code *" at bounding box center [333, 191] width 193 height 16
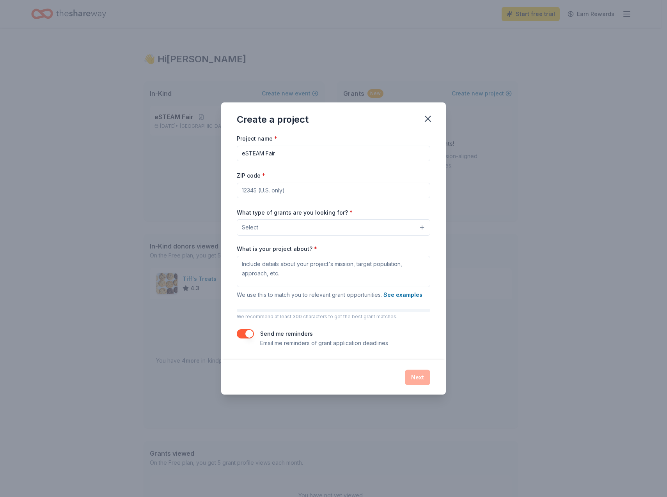
click at [291, 191] on input "ZIP code *" at bounding box center [333, 191] width 193 height 16
type input "30313"
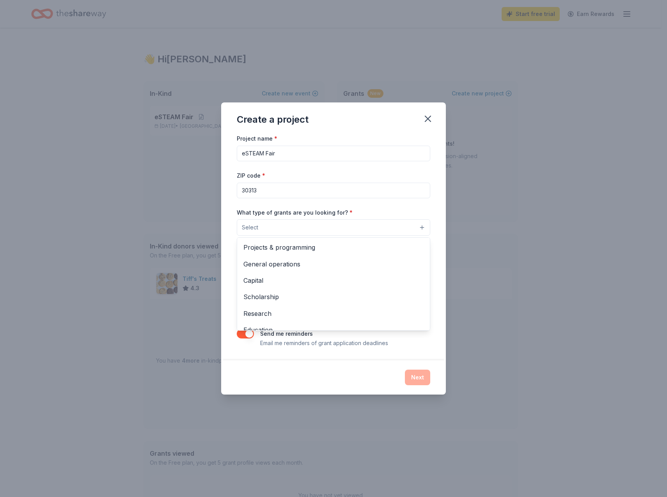
click at [294, 225] on button "Select" at bounding box center [333, 227] width 193 height 16
click at [297, 263] on span "General operations" at bounding box center [333, 264] width 180 height 10
click at [283, 284] on span "Scholarship" at bounding box center [333, 281] width 180 height 10
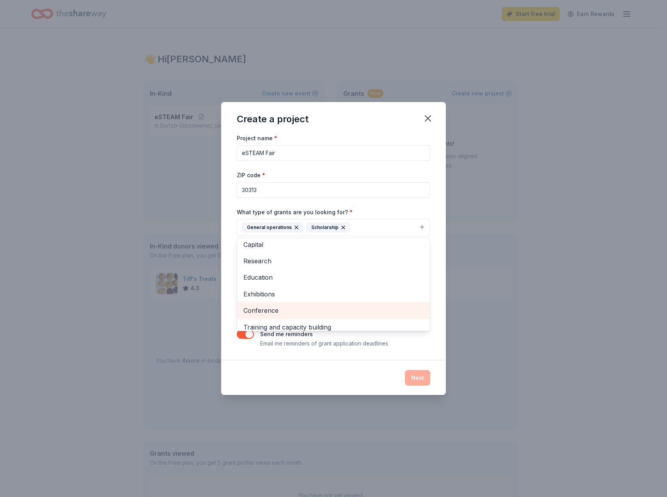
scroll to position [39, 0]
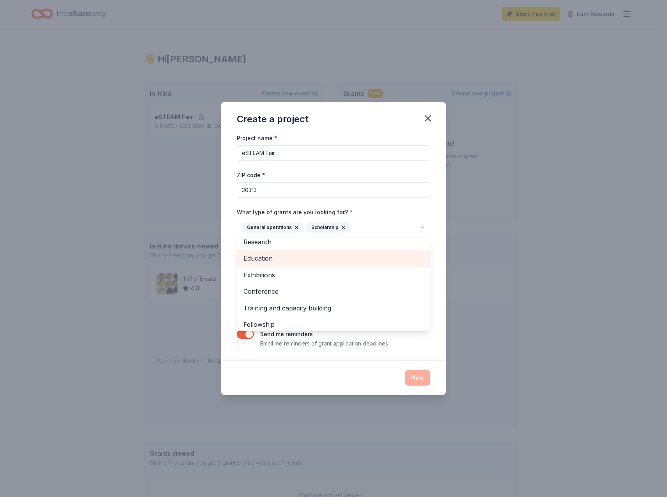
click at [292, 258] on span "Education" at bounding box center [333, 258] width 180 height 10
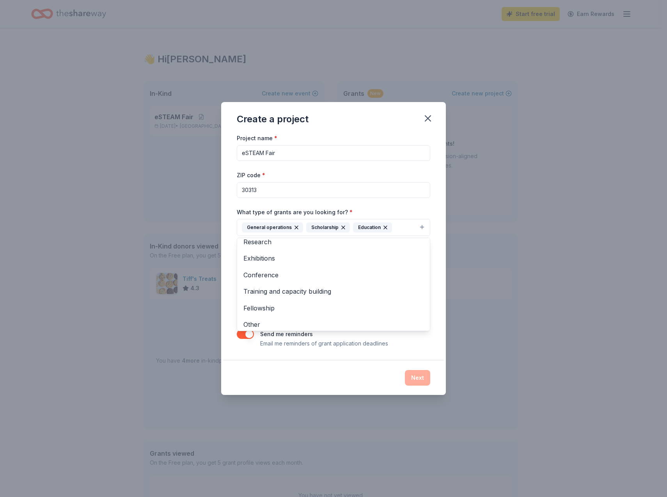
click at [469, 311] on div "Create a project Project name * eSTEAM Fair ZIP code * 30313 What type of grant…" at bounding box center [333, 248] width 667 height 497
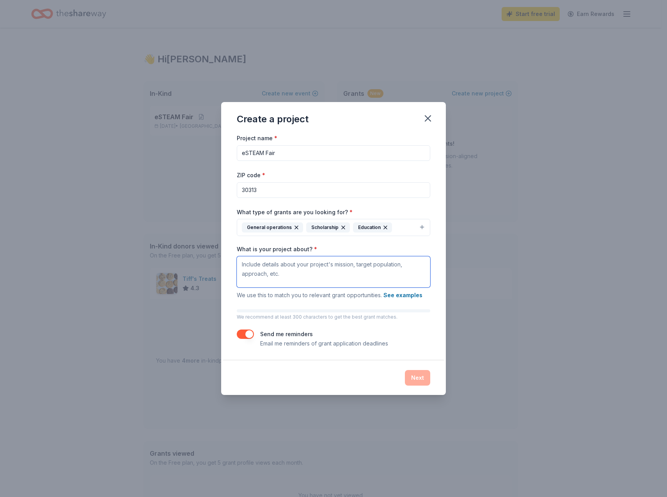
click at [355, 272] on textarea "What is your project about? *" at bounding box center [333, 271] width 193 height 31
click at [331, 276] on textarea "What is your project about? *" at bounding box center [333, 271] width 193 height 31
paste textarea "Our eSTEAM Fair is designed to provide a fun, educational, and interactive expe…"
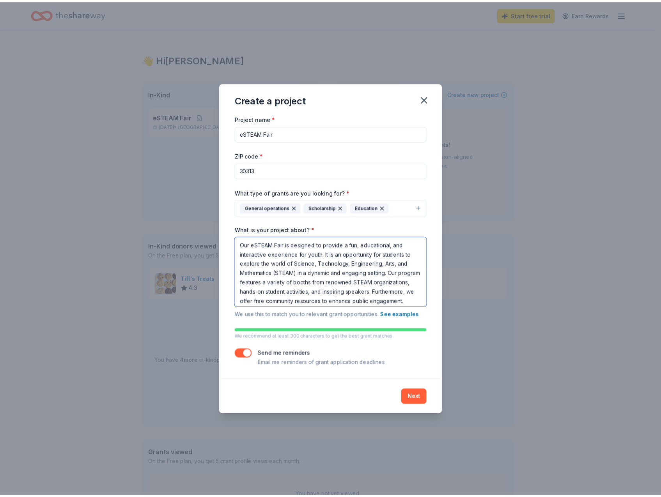
scroll to position [63, 0]
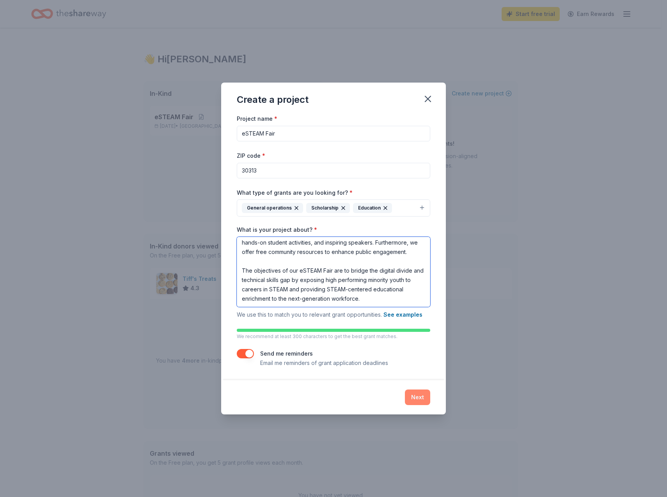
type textarea "Our eSTEAM Fair is designed to provide a fun, educational, and interactive expe…"
click at [421, 393] on button "Next" at bounding box center [417, 398] width 25 height 16
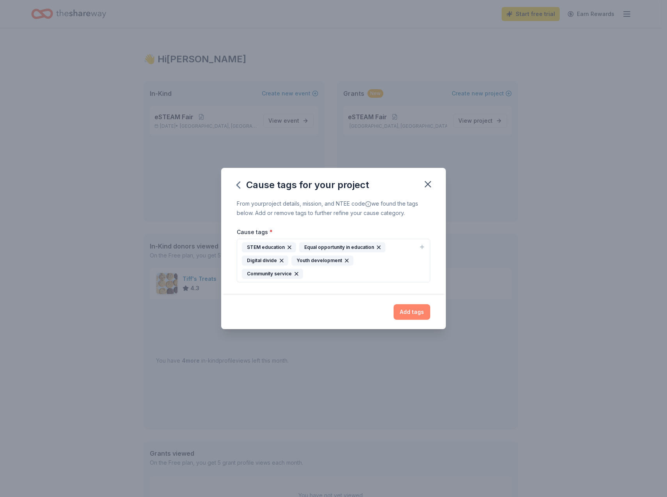
click at [403, 304] on button "Add tags" at bounding box center [411, 312] width 37 height 16
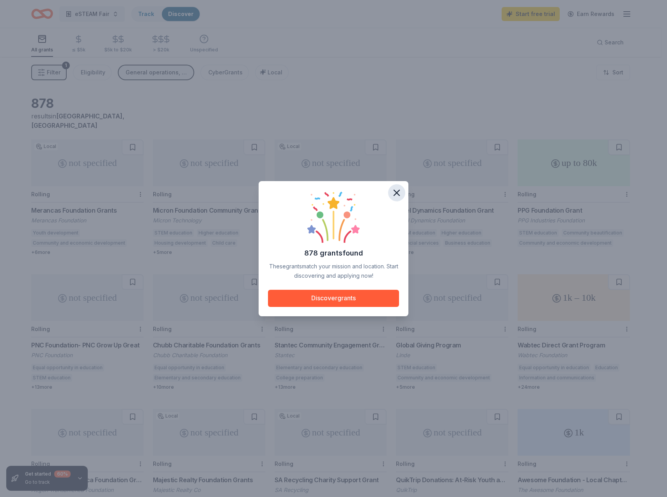
click at [390, 191] on button "button" at bounding box center [396, 192] width 17 height 17
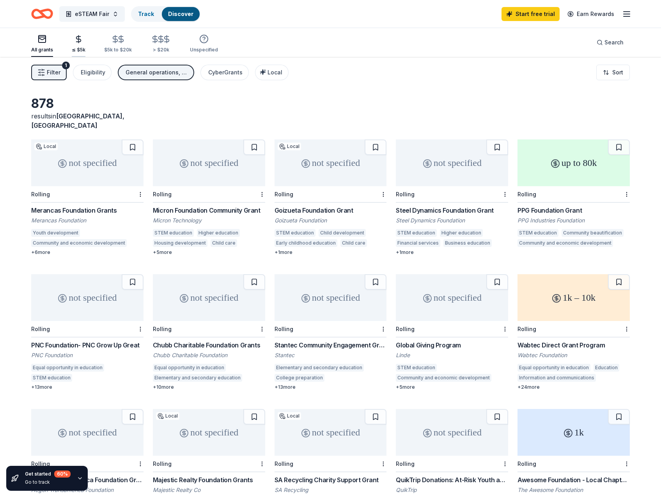
click at [74, 42] on icon "button" at bounding box center [78, 39] width 9 height 9
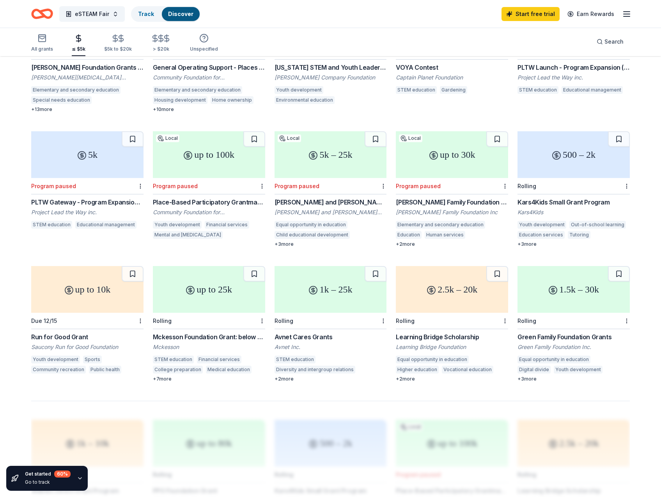
scroll to position [312, 0]
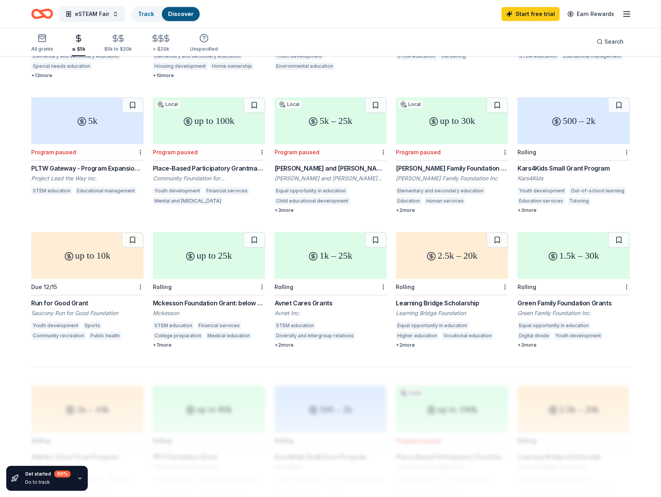
click at [331, 260] on div "1k – 25k" at bounding box center [330, 255] width 112 height 47
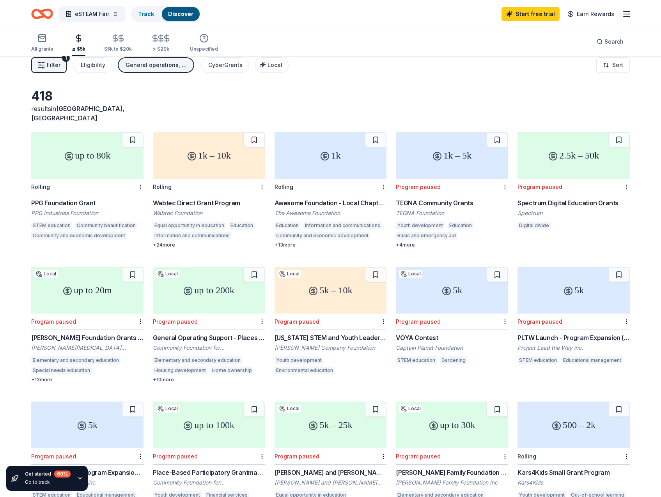
scroll to position [0, 0]
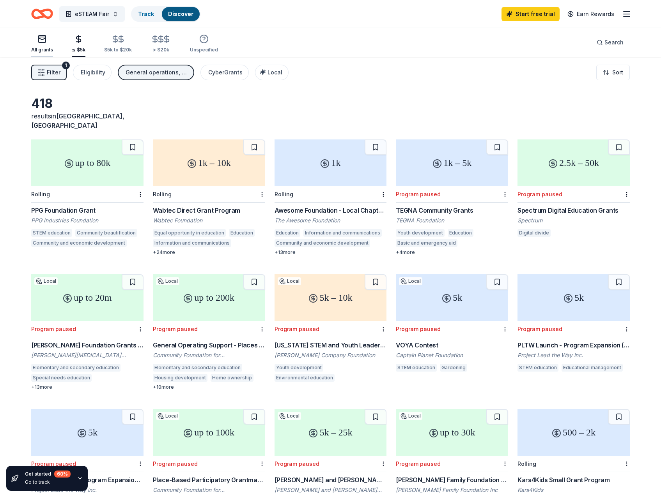
click at [48, 41] on div "button" at bounding box center [42, 38] width 22 height 9
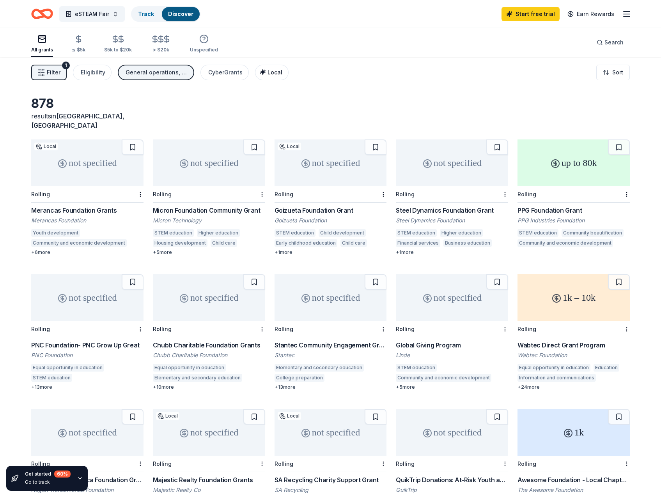
click at [270, 67] on button "Local" at bounding box center [272, 73] width 34 height 16
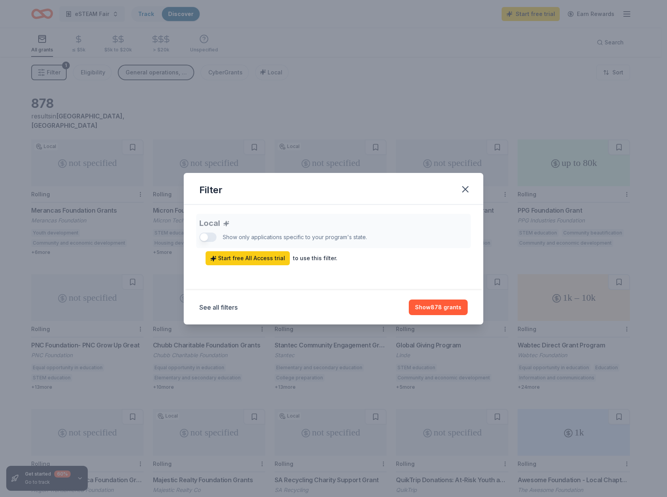
click at [212, 236] on div "Local Show only applications specific to your program's state. Start free All A…" at bounding box center [333, 239] width 268 height 51
click at [455, 311] on button "Show 878 grants" at bounding box center [438, 308] width 59 height 16
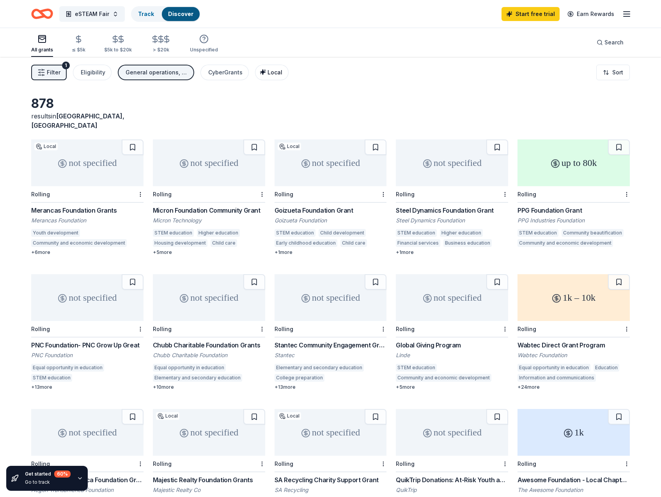
click at [267, 70] on span "Local" at bounding box center [274, 72] width 15 height 7
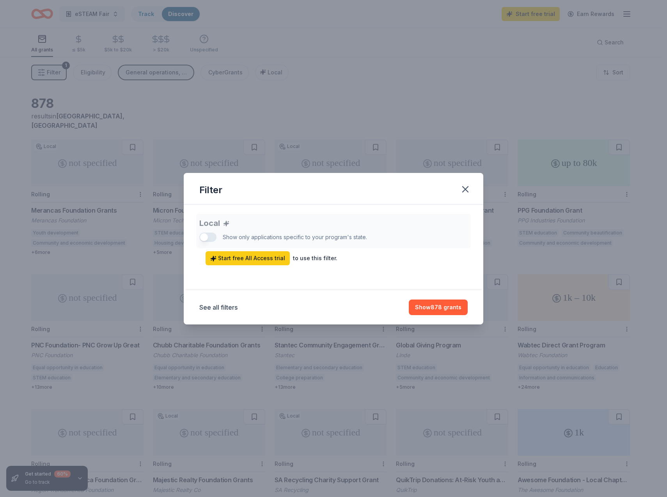
click at [213, 235] on div "Local Show only applications specific to your program's state. Start free All A…" at bounding box center [333, 239] width 268 height 51
click at [462, 190] on icon "button" at bounding box center [465, 189] width 11 height 11
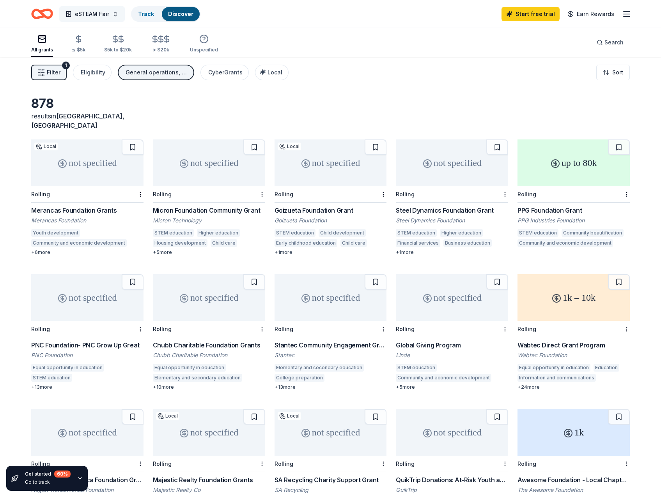
click at [89, 11] on span "eSTEAM Fair" at bounding box center [92, 13] width 34 height 9
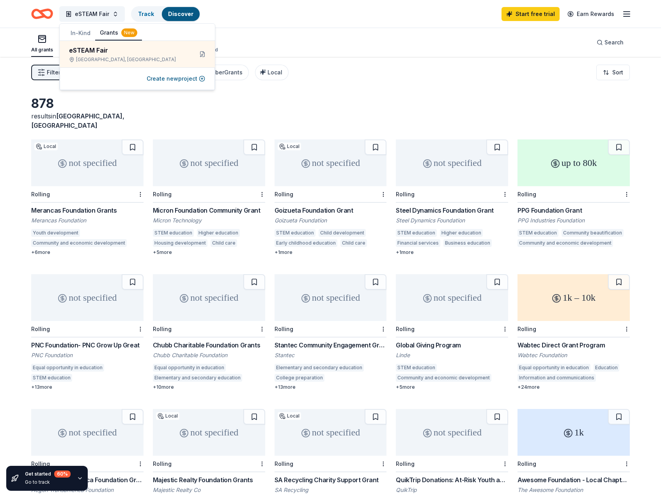
click at [85, 30] on button "In-Kind" at bounding box center [80, 33] width 29 height 14
click at [127, 50] on div "eSTEAM Fair" at bounding box center [120, 50] width 102 height 9
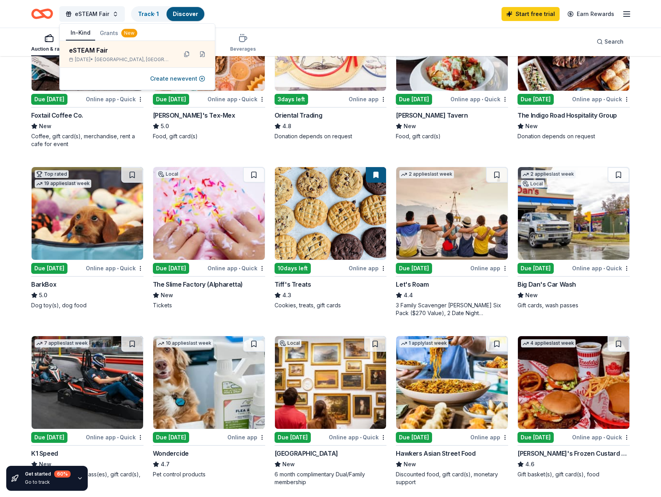
scroll to position [234, 0]
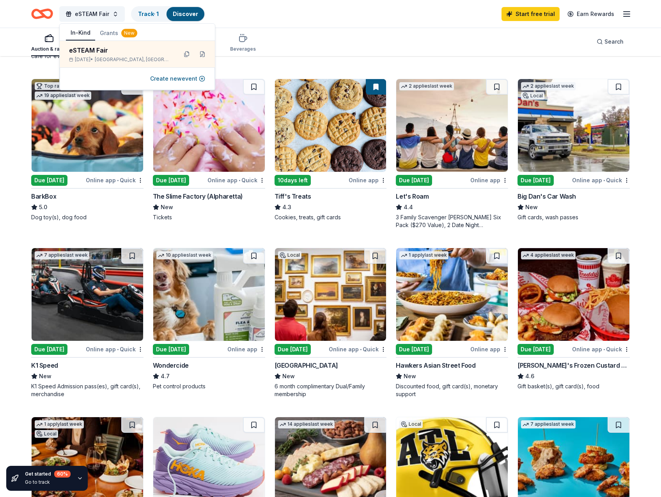
click at [560, 316] on img at bounding box center [573, 294] width 111 height 93
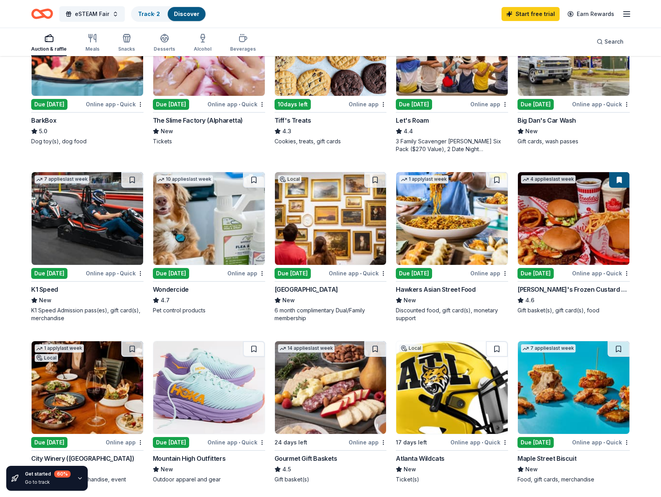
scroll to position [468, 0]
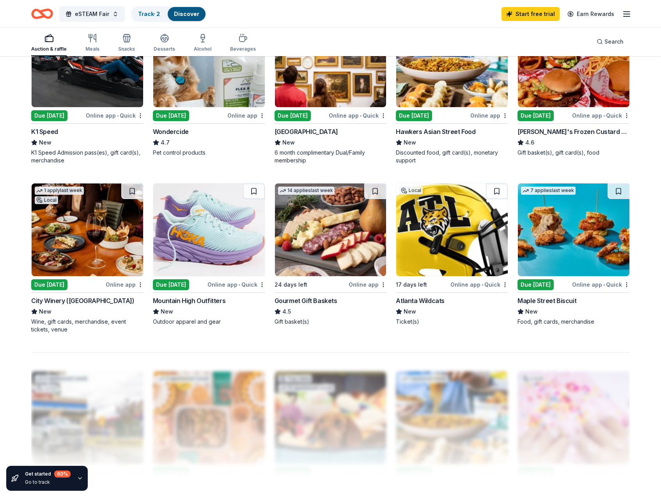
click at [80, 256] on img at bounding box center [87, 230] width 111 height 93
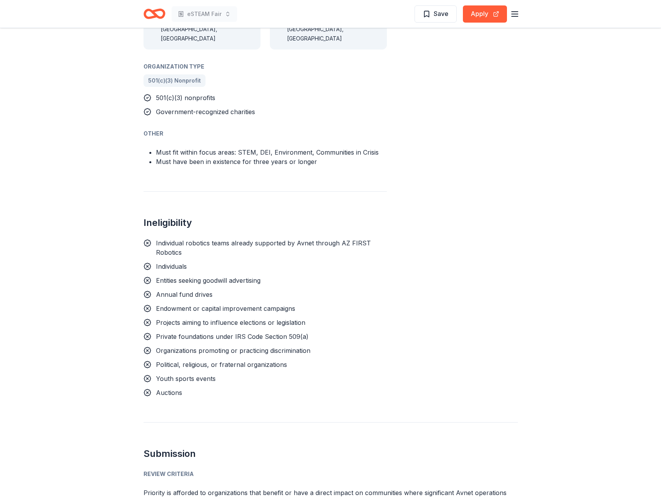
scroll to position [507, 0]
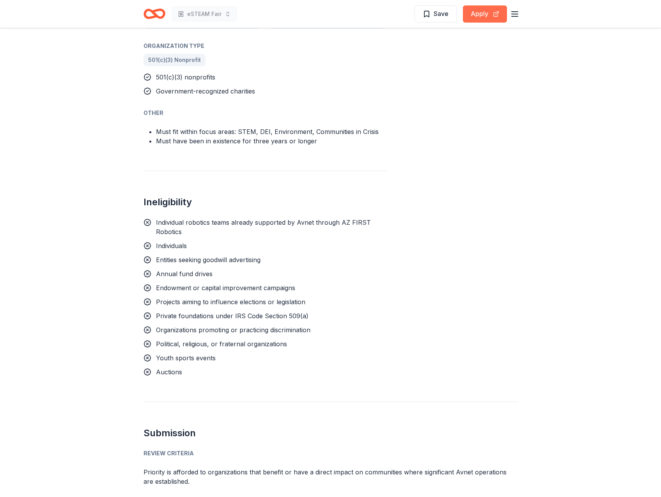
click at [483, 11] on button "Apply" at bounding box center [485, 13] width 44 height 17
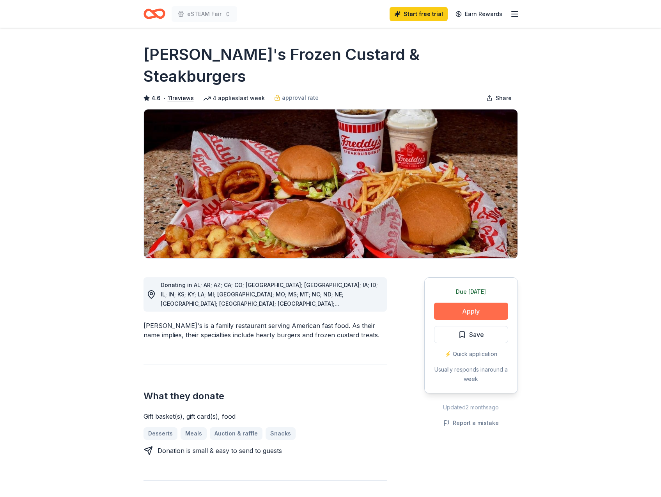
click at [458, 303] on button "Apply" at bounding box center [471, 311] width 74 height 17
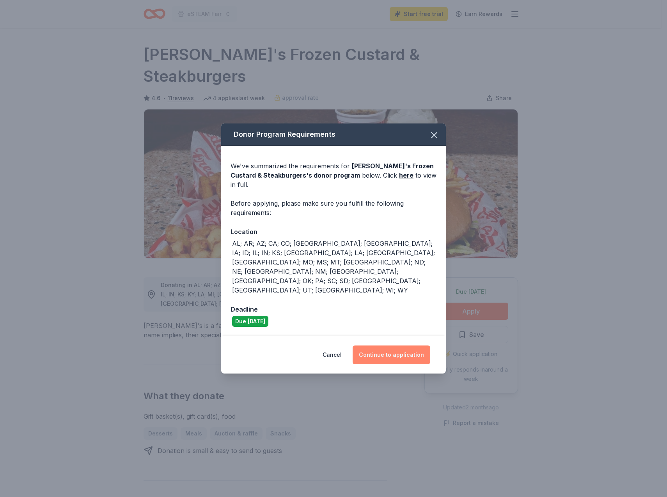
click at [404, 346] on button "Continue to application" at bounding box center [391, 355] width 78 height 19
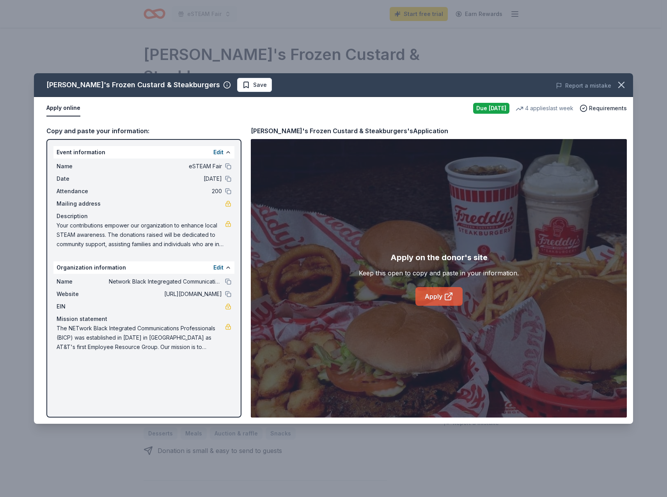
click at [440, 294] on link "Apply" at bounding box center [438, 296] width 47 height 19
click at [242, 84] on span "Save" at bounding box center [254, 84] width 25 height 9
click at [615, 88] on button "button" at bounding box center [620, 84] width 17 height 17
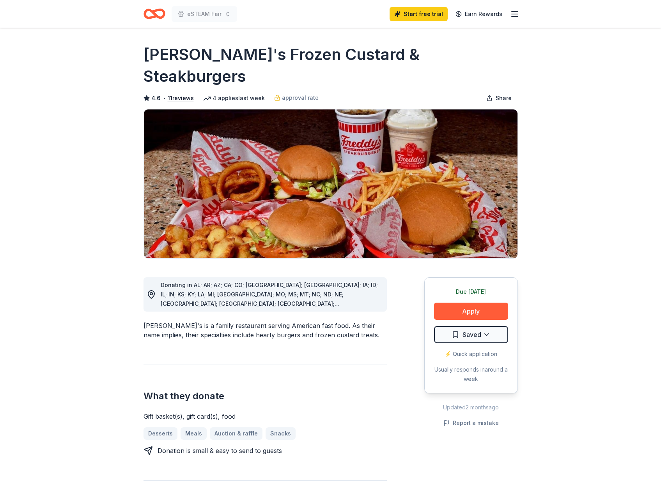
click at [154, 13] on icon "Home" at bounding box center [158, 14] width 12 height 8
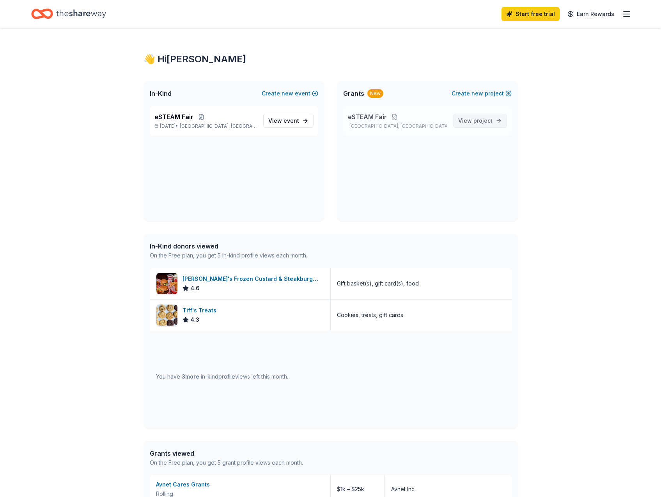
click at [481, 120] on span "project" at bounding box center [482, 120] width 19 height 7
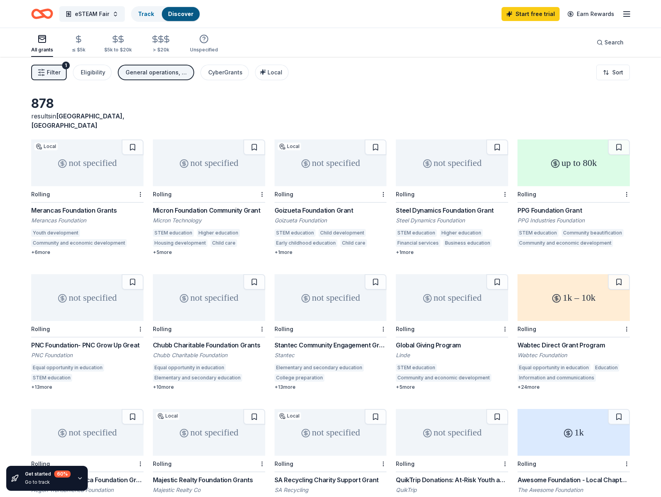
click at [330, 161] on div "not specified" at bounding box center [330, 163] width 112 height 47
click at [221, 74] on div "CyberGrants" at bounding box center [225, 72] width 34 height 9
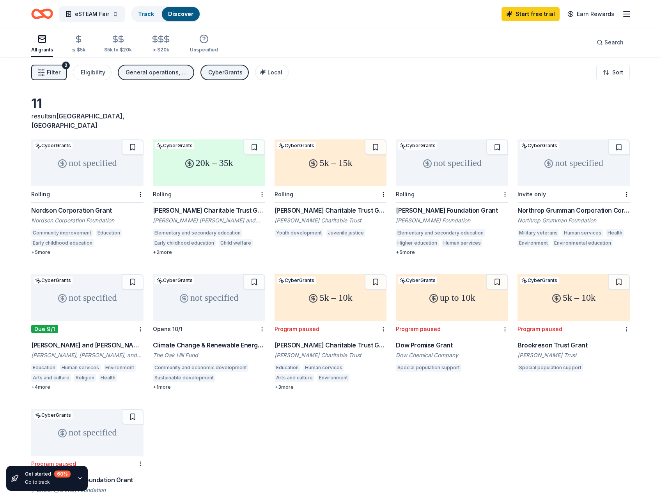
click at [78, 295] on div "not specified" at bounding box center [87, 297] width 112 height 47
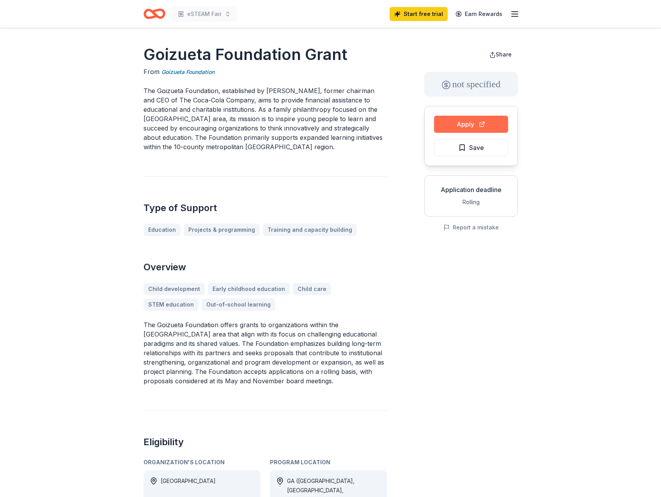
click at [472, 123] on button "Apply" at bounding box center [471, 124] width 74 height 17
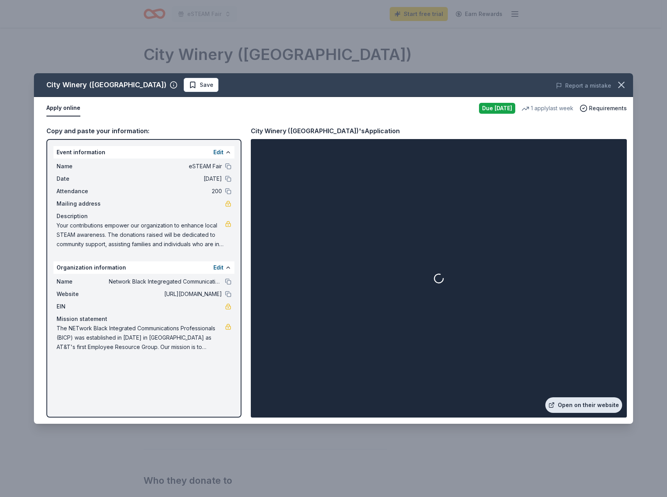
click at [573, 408] on link "Open on their website" at bounding box center [583, 406] width 77 height 16
click at [200, 87] on span "Save" at bounding box center [207, 84] width 14 height 9
click at [620, 85] on icon "button" at bounding box center [620, 84] width 5 height 5
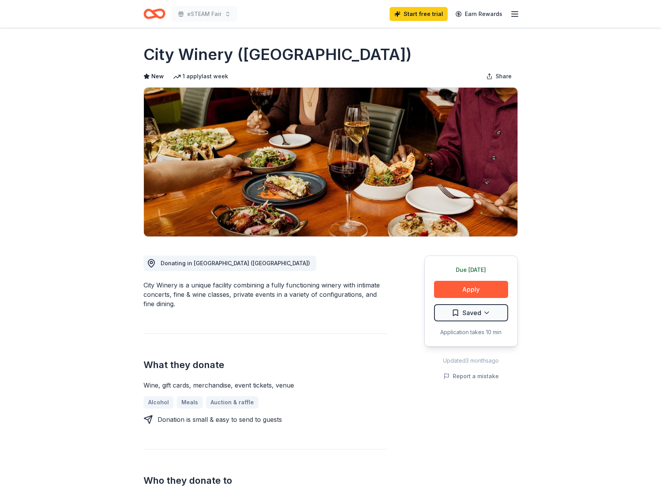
click at [161, 12] on icon "Home" at bounding box center [154, 14] width 22 height 18
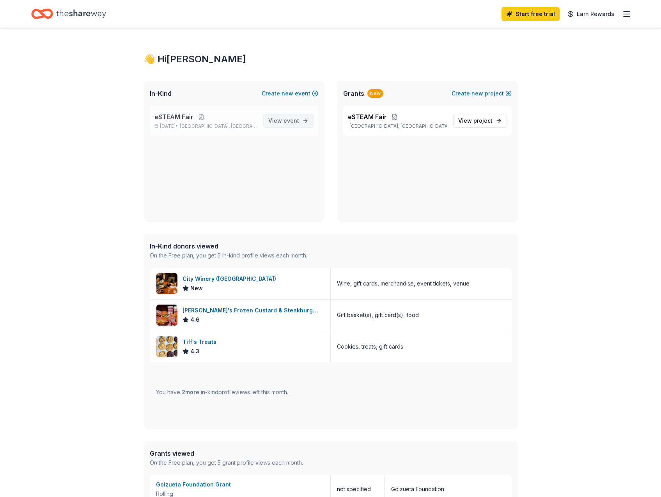
click at [273, 119] on span "View event" at bounding box center [283, 120] width 31 height 9
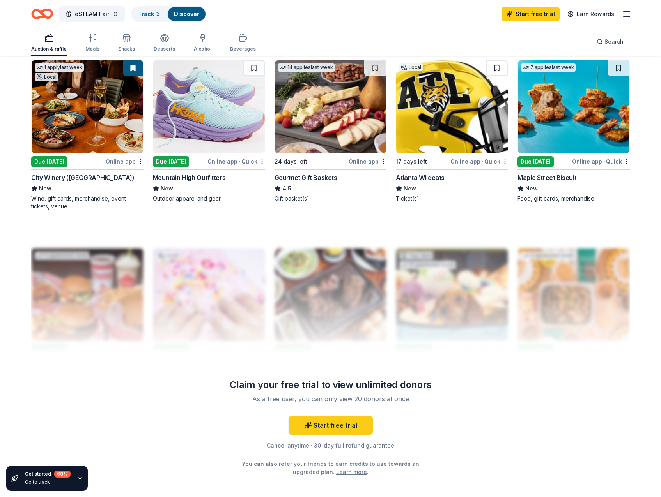
scroll to position [546, 0]
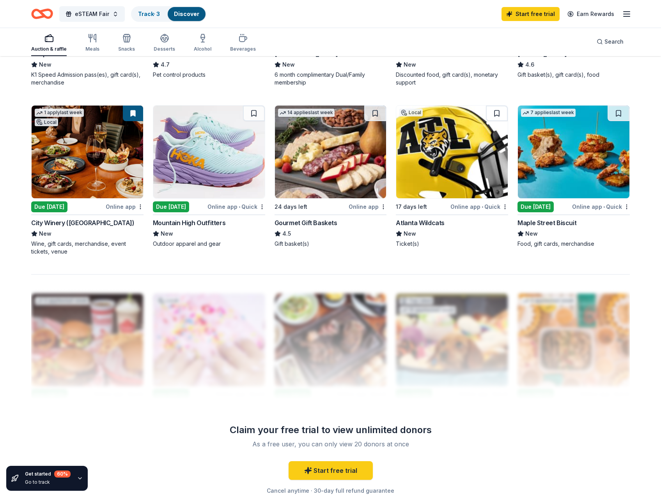
click at [339, 184] on img at bounding box center [330, 152] width 111 height 93
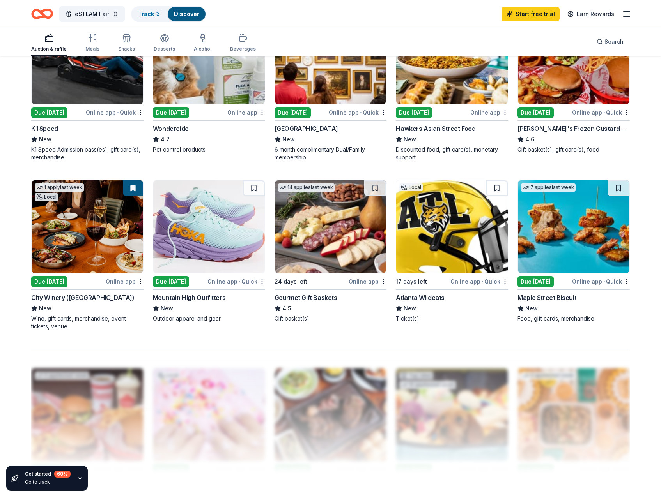
scroll to position [468, 0]
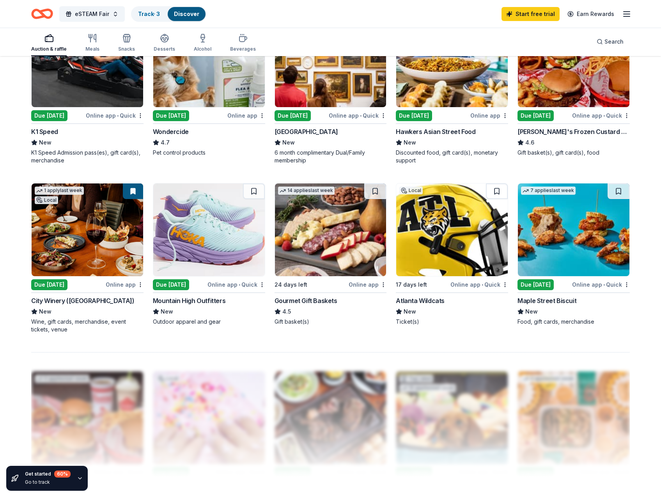
click at [575, 244] on img at bounding box center [573, 230] width 111 height 93
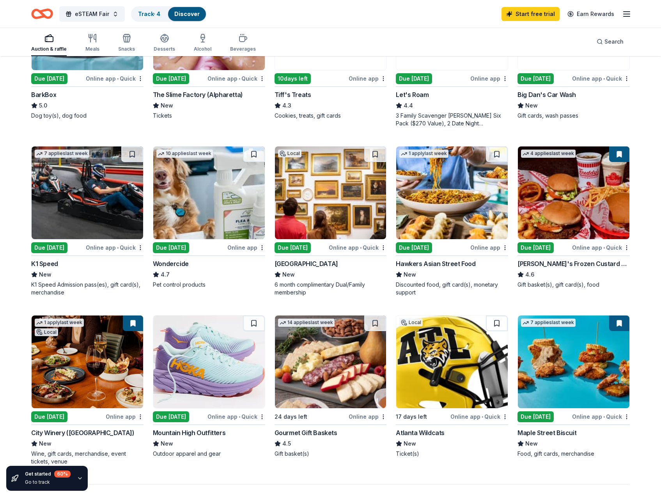
scroll to position [285, 0]
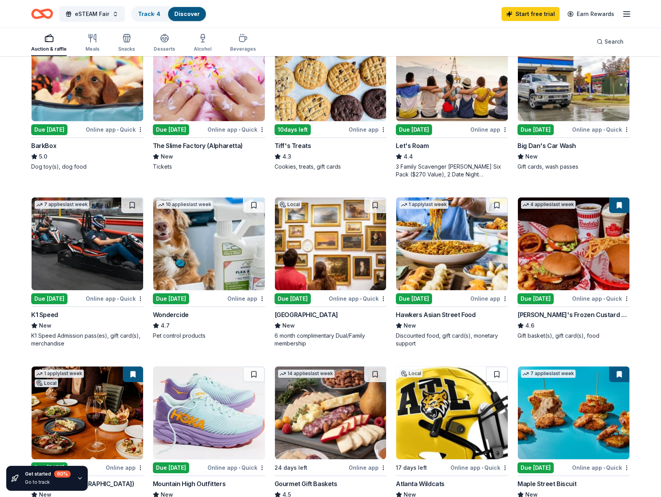
click at [461, 255] on img at bounding box center [451, 244] width 111 height 93
click at [619, 17] on div "Start free trial Earn Rewards" at bounding box center [566, 14] width 130 height 18
click at [623, 14] on icon "button" at bounding box center [626, 13] width 9 height 9
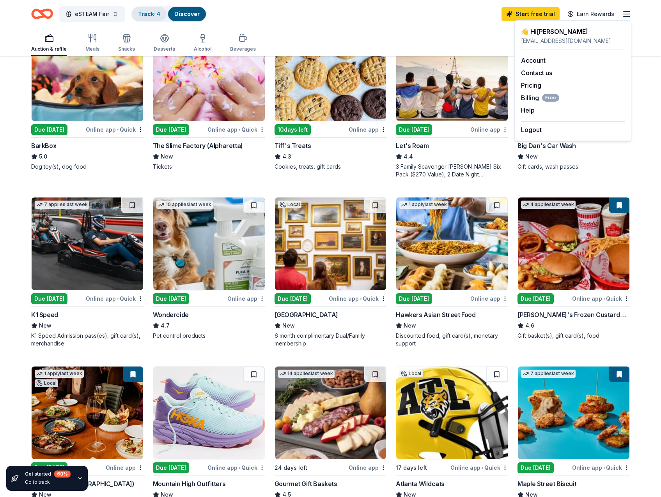
click at [142, 16] on link "Track · 4" at bounding box center [149, 14] width 22 height 7
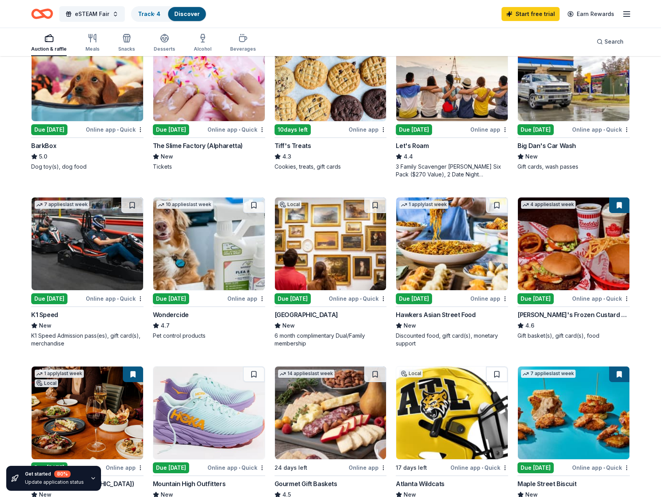
click at [631, 14] on icon "button" at bounding box center [626, 13] width 9 height 9
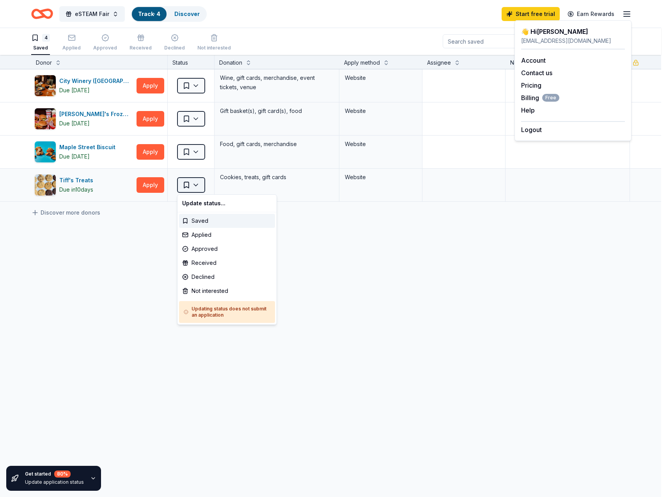
click at [185, 187] on html "eSTEAM Fair Track · 4 Discover Start free trial Earn Rewards 4 Saved Applied Ap…" at bounding box center [333, 248] width 667 height 497
click at [223, 216] on div "Saved" at bounding box center [227, 221] width 96 height 14
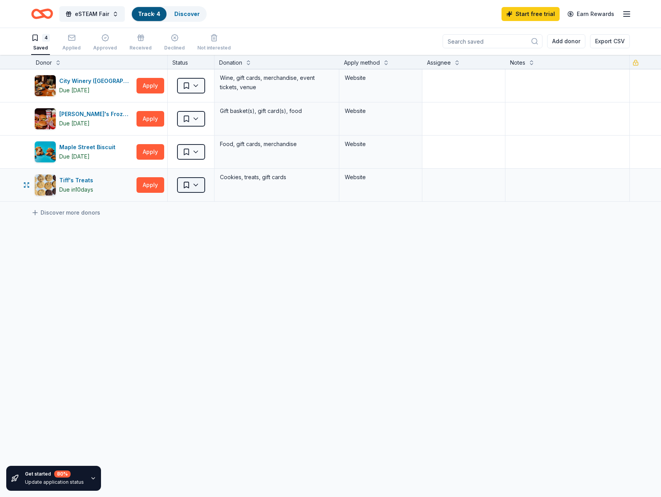
click at [200, 186] on html "eSTEAM Fair Track · 4 Discover Start free trial Earn Rewards 4 Saved Applied Ap…" at bounding box center [330, 248] width 661 height 497
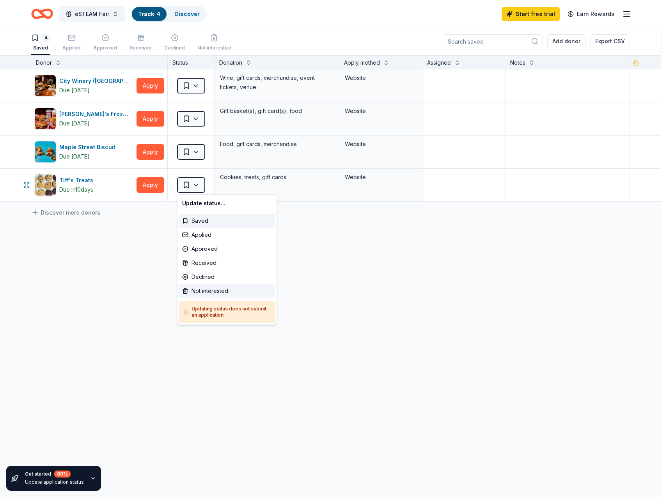
click at [221, 290] on div "Not interested" at bounding box center [227, 291] width 96 height 14
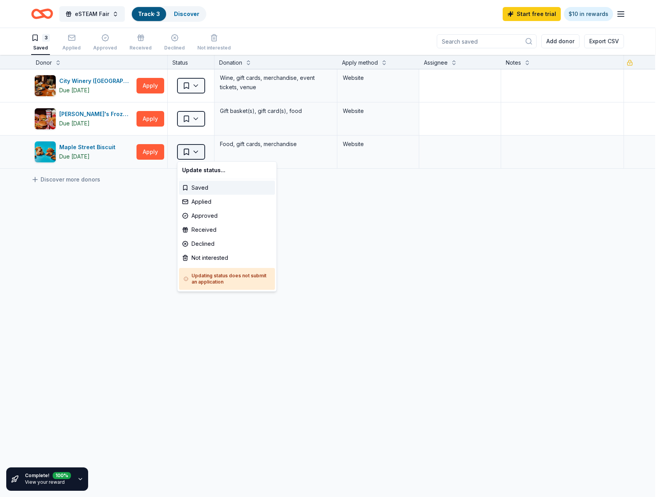
click at [200, 151] on html "eSTEAM Fair Track · 3 Discover Start free trial $10 in rewards 3 Saved Applied …" at bounding box center [330, 248] width 661 height 497
click at [207, 204] on div "Applied" at bounding box center [227, 202] width 96 height 14
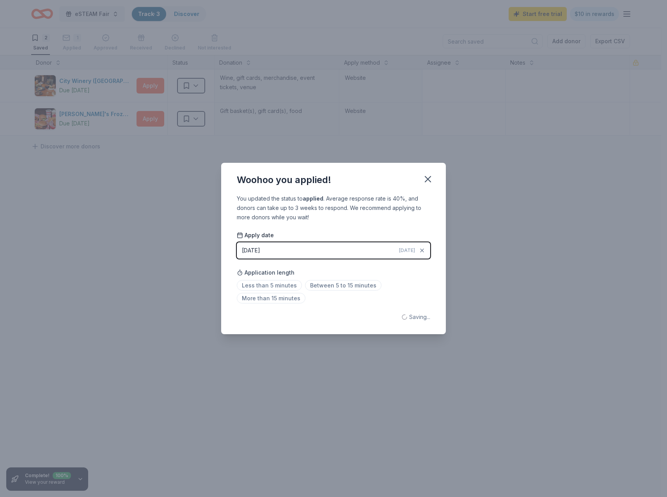
click at [196, 117] on div "Woohoo you applied! You updated the status to applied . Average response rate i…" at bounding box center [333, 248] width 667 height 497
click at [329, 287] on span "Between 5 to 15 minutes" at bounding box center [343, 285] width 76 height 11
click at [431, 179] on icon "button" at bounding box center [427, 179] width 11 height 11
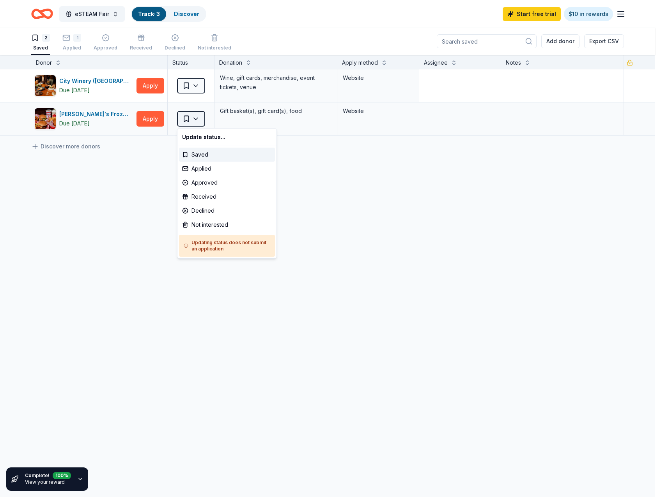
click at [204, 120] on html "eSTEAM Fair Track · 3 Discover Start free trial $10 in rewards 2 Saved 1 Applie…" at bounding box center [330, 248] width 661 height 497
click at [212, 171] on div "Applied" at bounding box center [227, 169] width 96 height 14
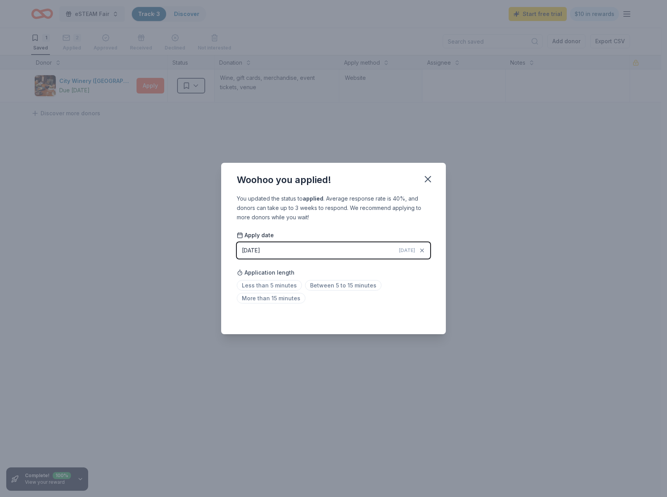
click at [314, 293] on div "Less than 5 minutes Between 5 to 15 minutes More than 15 minutes" at bounding box center [333, 294] width 193 height 26
click at [320, 286] on span "Between 5 to 15 minutes" at bounding box center [343, 285] width 76 height 11
click at [193, 85] on div "Woohoo you applied! You updated the status to applied . Average response rate i…" at bounding box center [333, 248] width 667 height 497
click at [429, 175] on icon "button" at bounding box center [427, 179] width 11 height 11
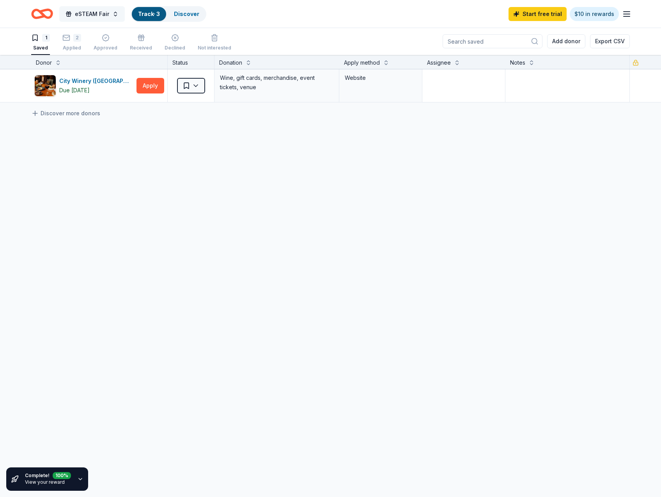
click at [74, 19] on button "eSTEAM Fair" at bounding box center [91, 14] width 65 height 16
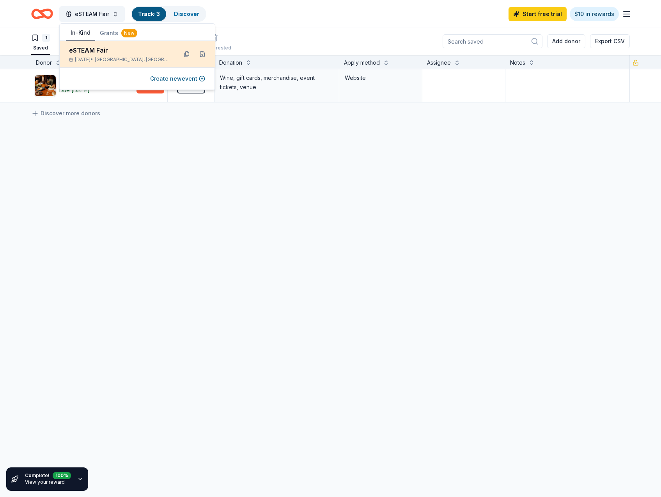
click at [122, 54] on div "eSTEAM Fair" at bounding box center [120, 50] width 102 height 9
click at [82, 50] on div "eSTEAM Fair" at bounding box center [120, 50] width 102 height 9
click at [40, 18] on icon "Home" at bounding box center [38, 14] width 12 height 8
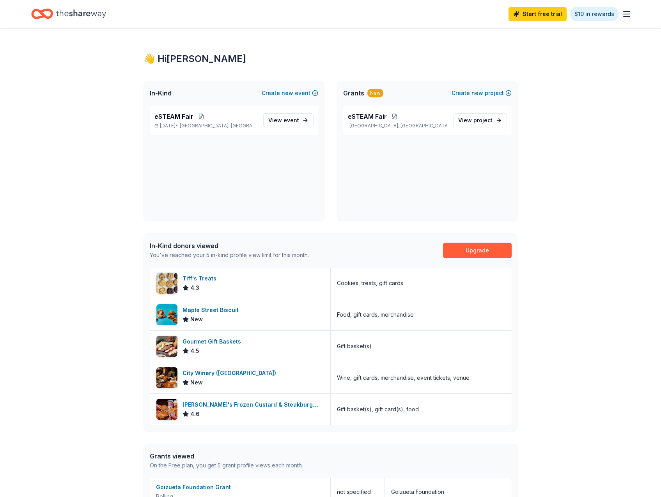
click at [187, 58] on div "👋 Hi Jasmine" at bounding box center [330, 59] width 374 height 12
click at [287, 116] on span "View event" at bounding box center [283, 120] width 31 height 9
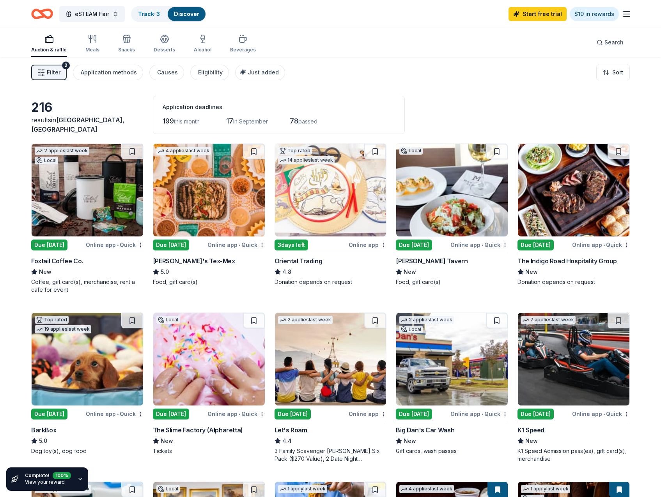
click at [182, 244] on div "Due [DATE]" at bounding box center [171, 245] width 36 height 11
click at [594, 14] on link "$10 in rewards" at bounding box center [593, 14] width 49 height 14
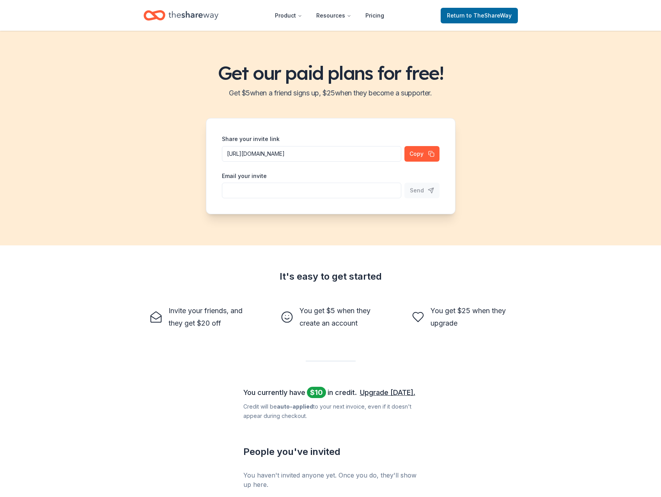
click at [211, 18] on icon "Home" at bounding box center [193, 15] width 50 height 16
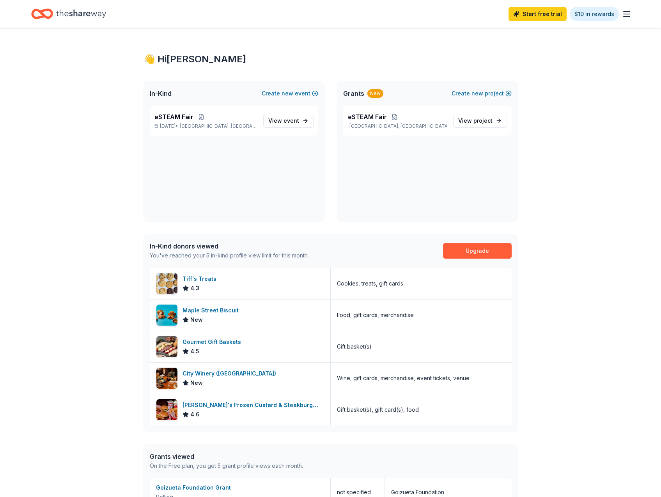
click at [629, 12] on icon "button" at bounding box center [626, 13] width 9 height 9
click at [543, 84] on div "Pricing" at bounding box center [573, 85] width 104 height 9
click at [624, 14] on line "button" at bounding box center [626, 14] width 6 height 0
click at [522, 99] on span "Billing Free" at bounding box center [540, 97] width 38 height 9
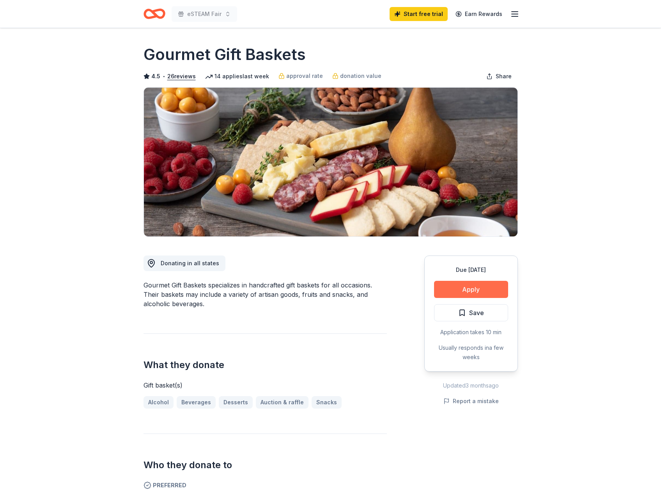
click at [470, 285] on button "Apply" at bounding box center [471, 289] width 74 height 17
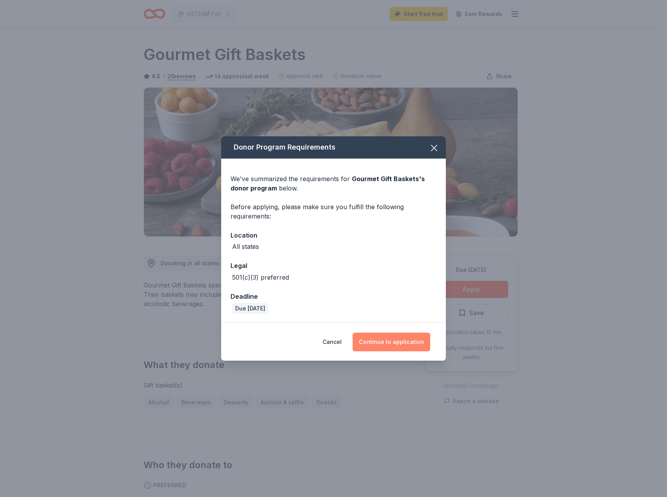
click at [394, 342] on button "Continue to application" at bounding box center [391, 342] width 78 height 19
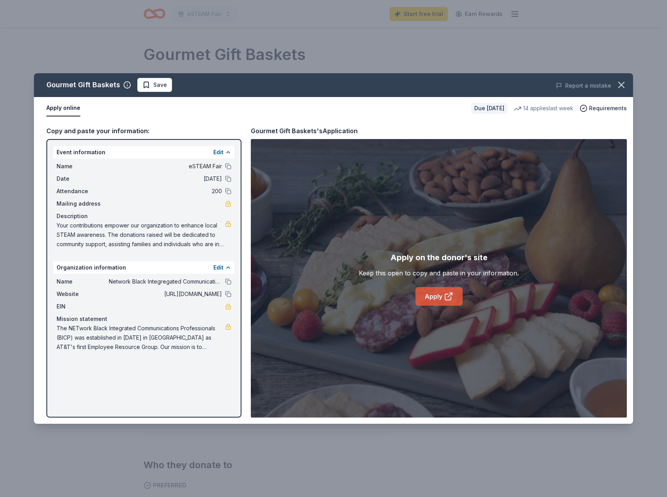
click at [440, 295] on link "Apply" at bounding box center [438, 296] width 47 height 19
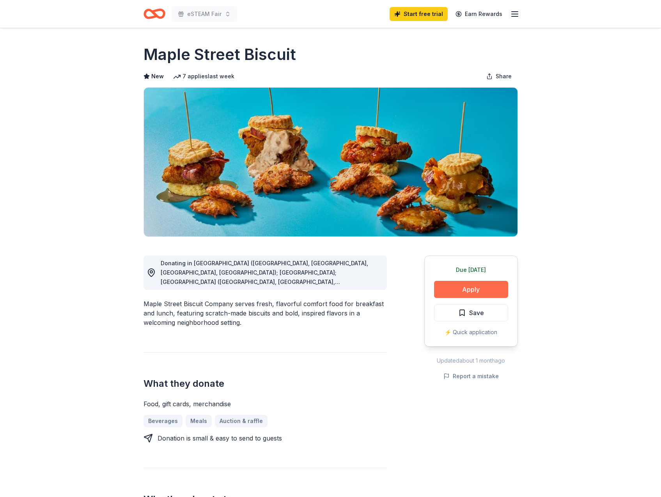
click at [486, 288] on button "Apply" at bounding box center [471, 289] width 74 height 17
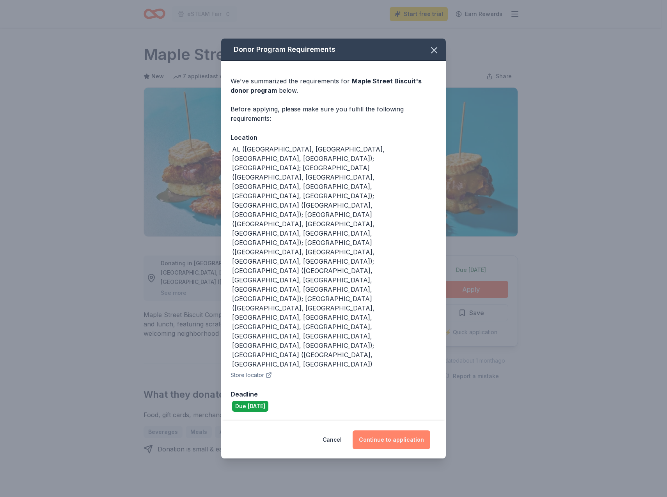
click at [391, 431] on button "Continue to application" at bounding box center [391, 440] width 78 height 19
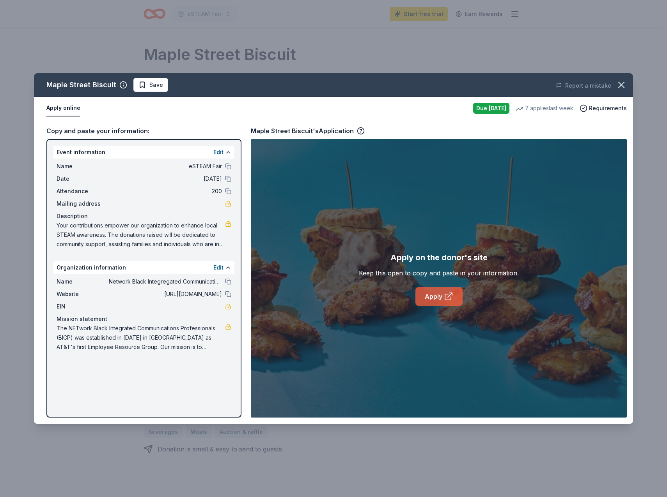
click at [443, 288] on link "Apply" at bounding box center [438, 296] width 47 height 19
click at [143, 81] on span "Save" at bounding box center [150, 84] width 25 height 9
click at [621, 83] on icon "button" at bounding box center [620, 85] width 11 height 11
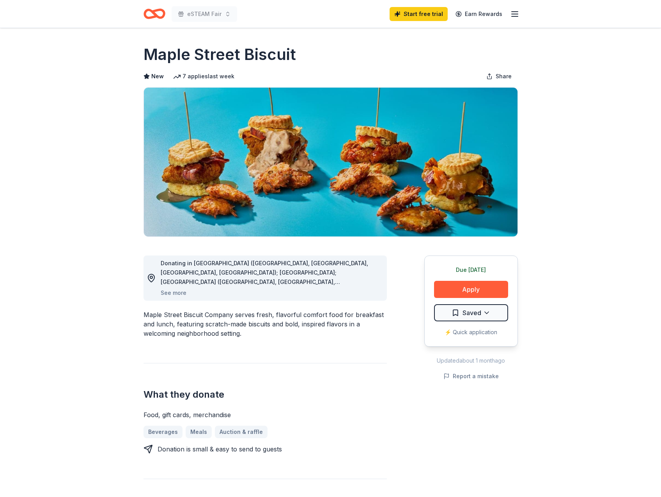
click at [164, 12] on icon "Home" at bounding box center [158, 14] width 12 height 8
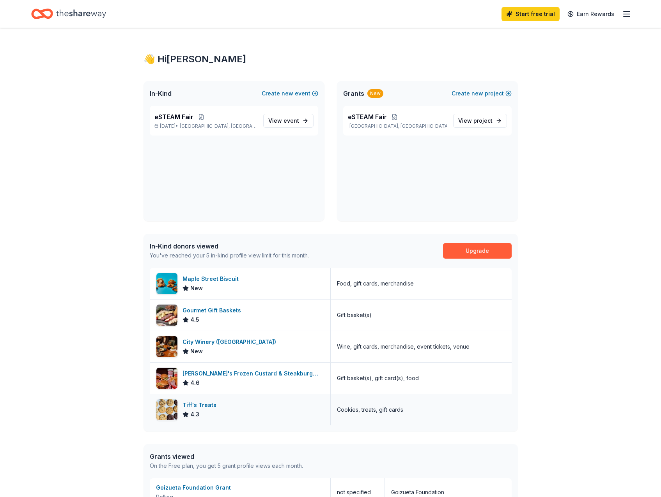
click at [207, 405] on div "Tiff's Treats" at bounding box center [200, 405] width 37 height 9
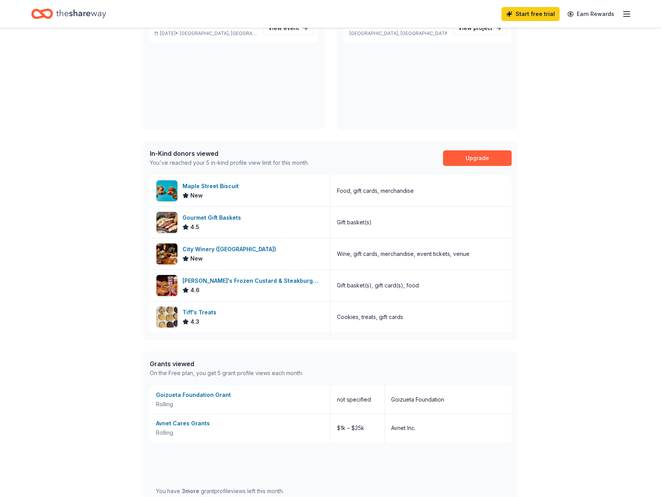
scroll to position [39, 0]
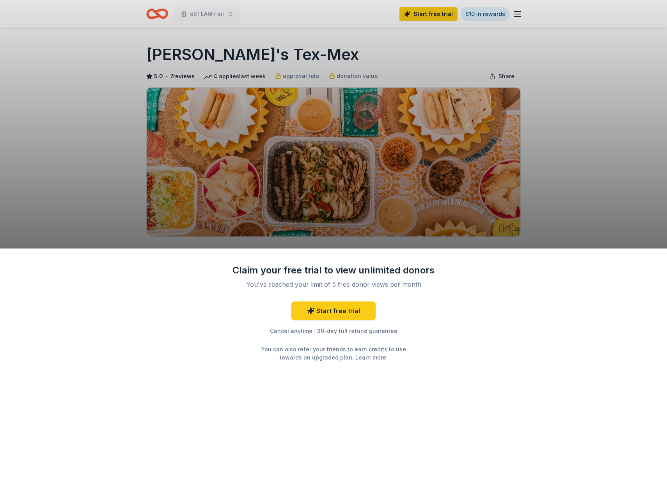
click at [477, 16] on div "Claim your free trial to view unlimited donors You've reached your limit of 5 f…" at bounding box center [333, 248] width 667 height 497
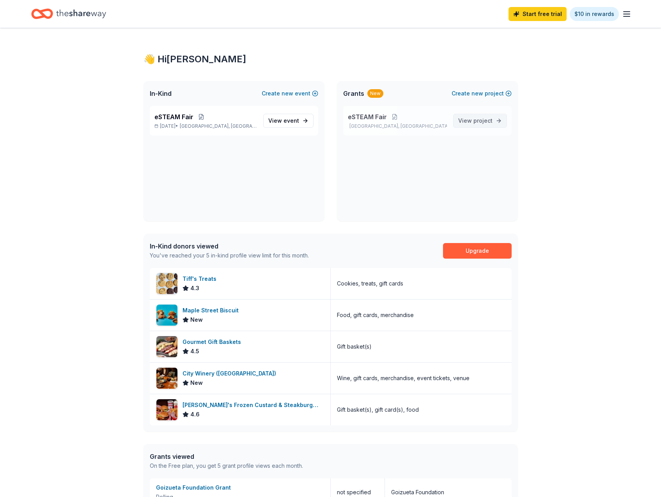
click at [493, 120] on link "View project" at bounding box center [480, 121] width 54 height 14
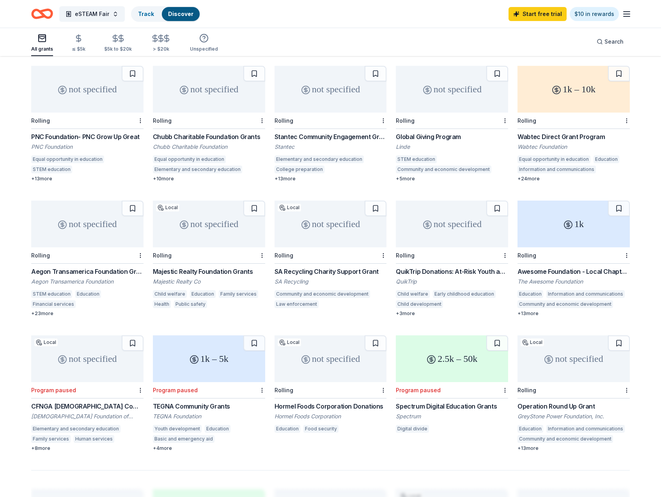
scroll to position [312, 0]
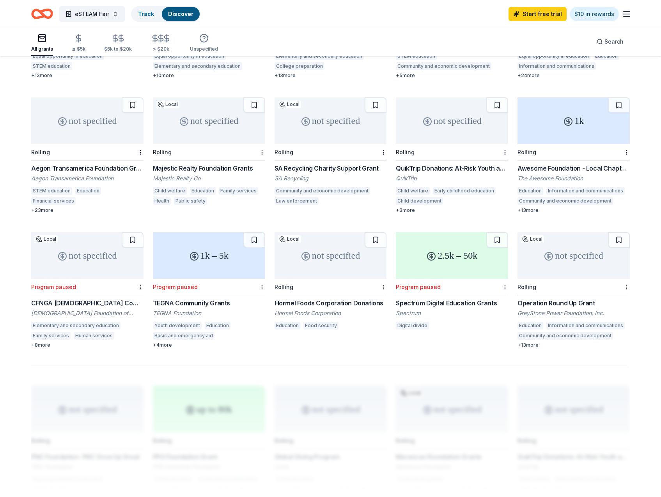
click at [322, 250] on div "not specified" at bounding box center [330, 255] width 112 height 47
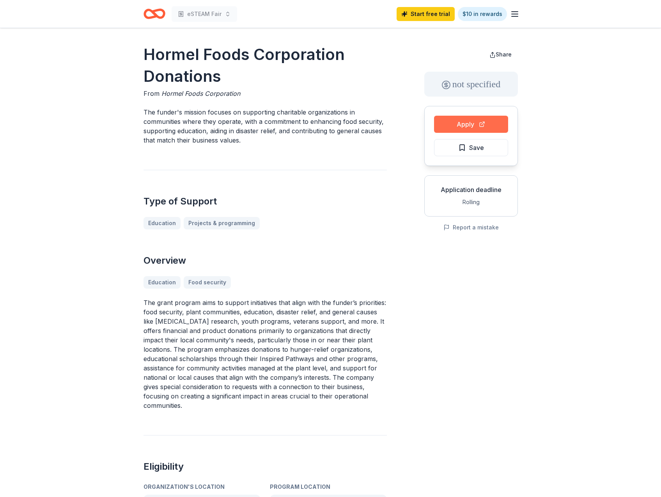
click at [469, 126] on button "Apply" at bounding box center [471, 124] width 74 height 17
